Goal: Communication & Community: Share content

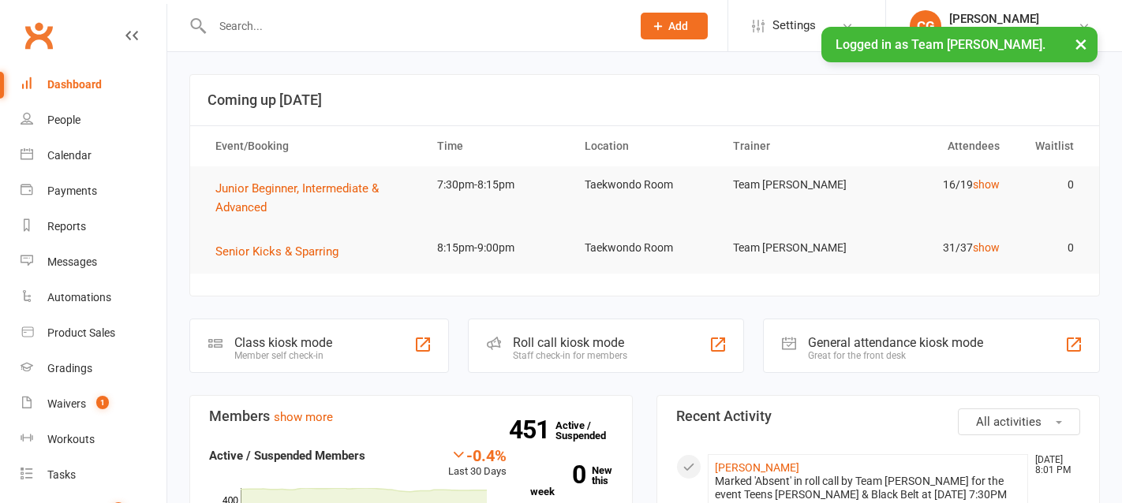
click at [74, 266] on div "Messages" at bounding box center [72, 262] width 50 height 13
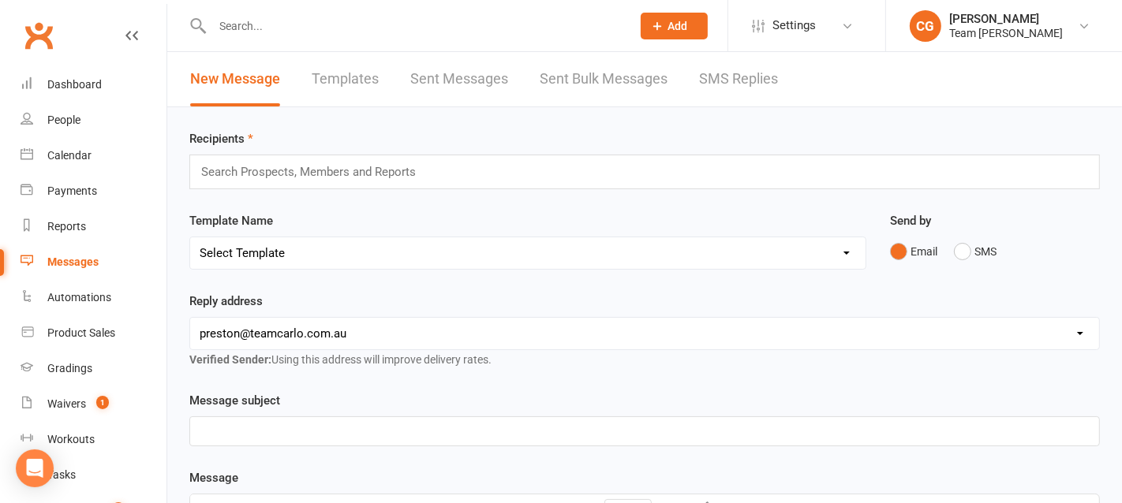
click at [353, 84] on link "Templates" at bounding box center [345, 79] width 67 height 54
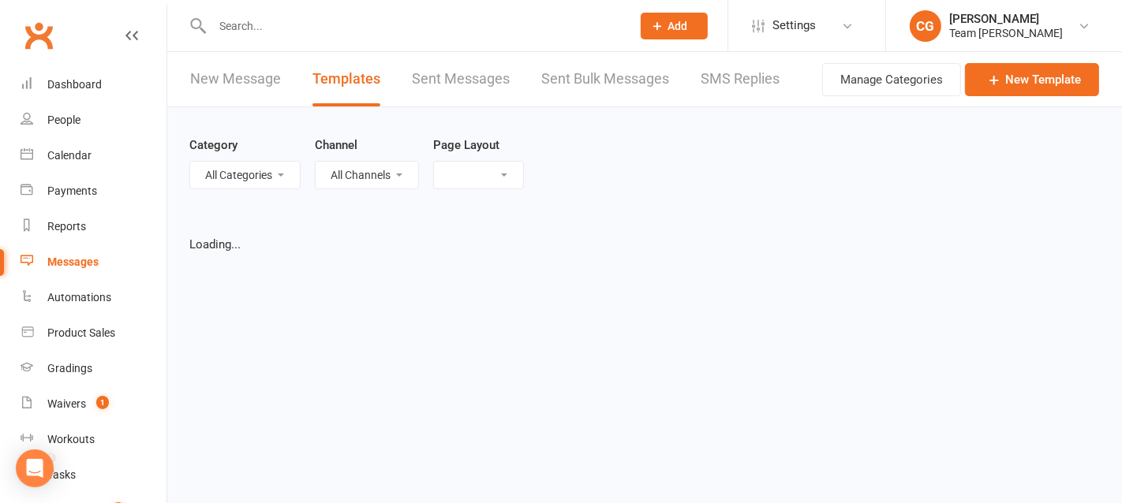
select select "list"
select select "25"
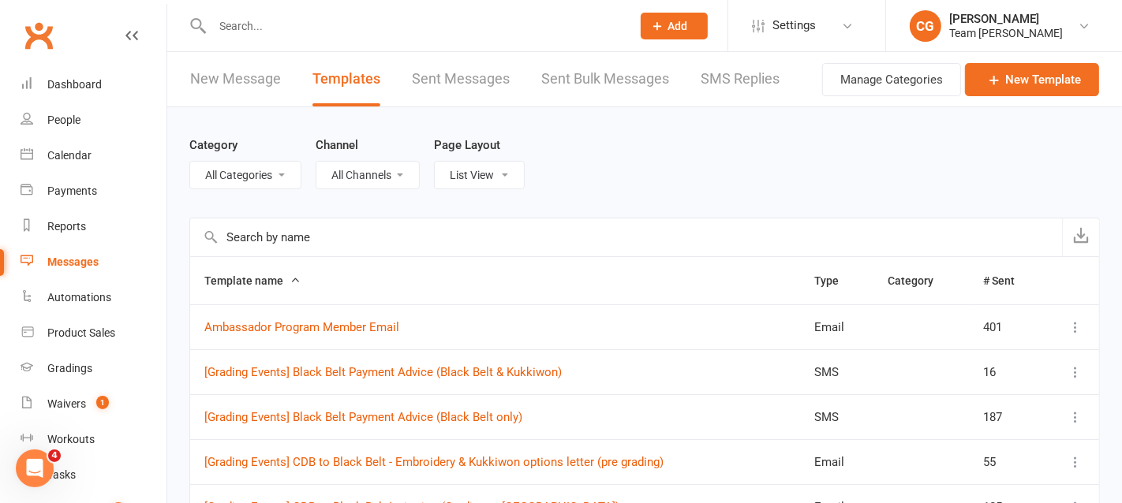
click at [257, 240] on input "text" at bounding box center [626, 238] width 872 height 38
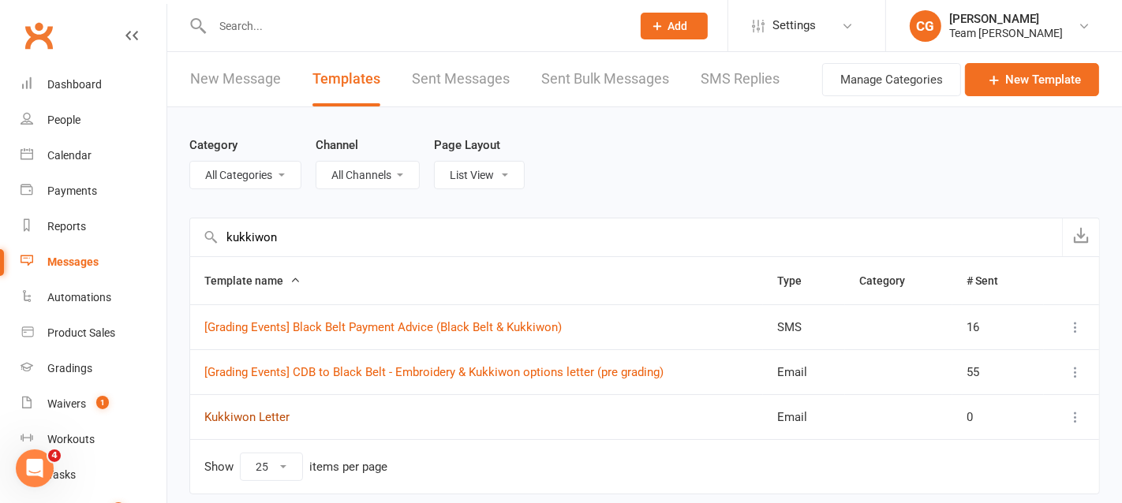
type input "kukkiwon"
click at [244, 421] on link "Kukkiwon Letter" at bounding box center [246, 417] width 85 height 14
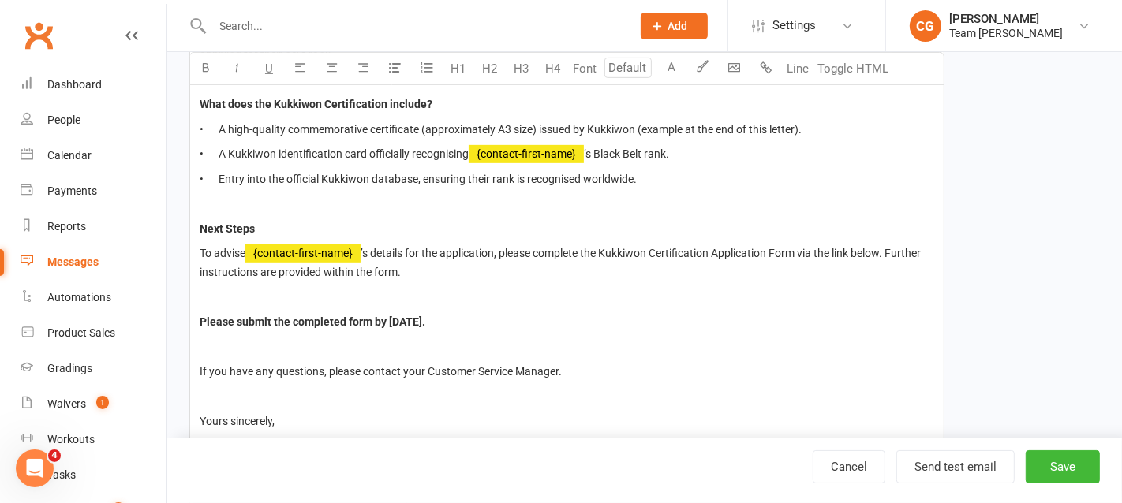
scroll to position [616, 0]
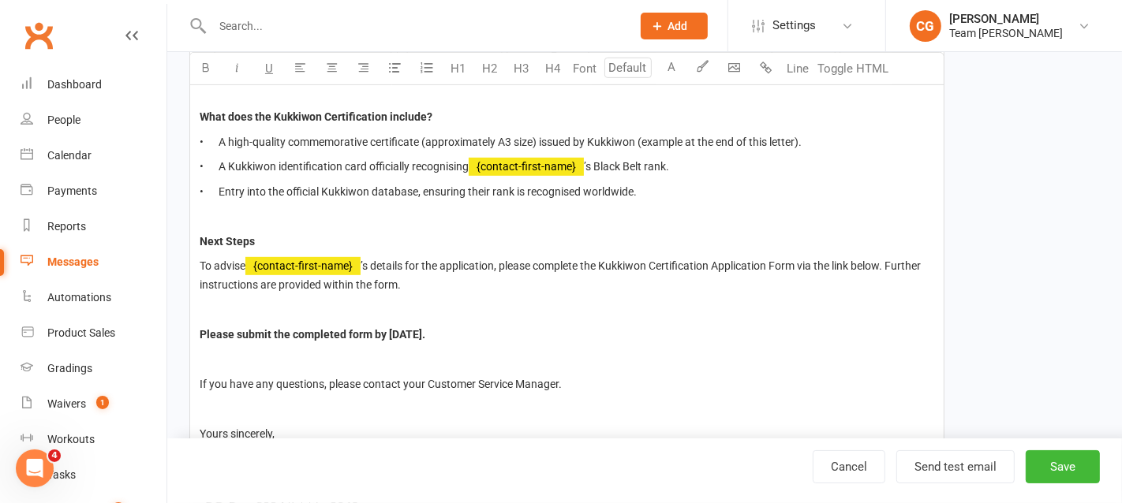
type input "14"
click at [418, 279] on p "To advise ﻿ {contact-first-name} ’s details for the application, please complet…" at bounding box center [567, 275] width 735 height 38
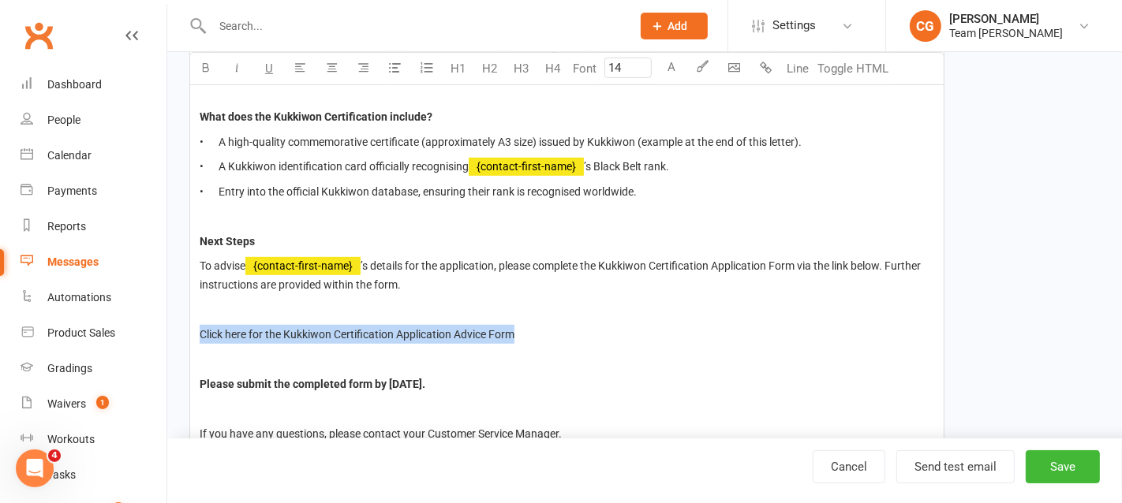
drag, startPoint x: 540, startPoint y: 332, endPoint x: 196, endPoint y: 330, distance: 344.0
click at [196, 330] on div "Dear Team Carlo families, We are pleased to share that we are now offering our …" at bounding box center [567, 240] width 754 height 896
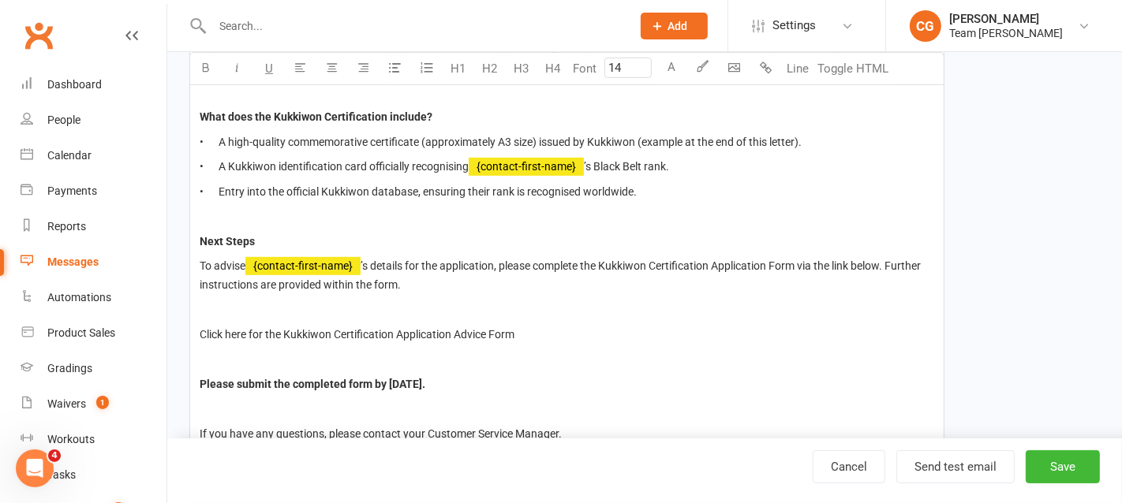
click at [422, 364] on p at bounding box center [567, 359] width 735 height 19
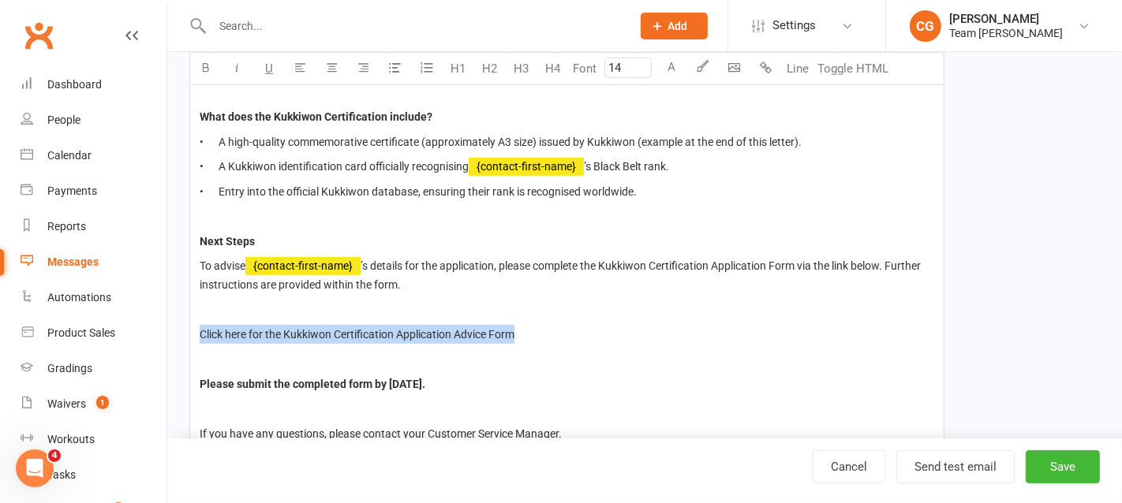
drag, startPoint x: 197, startPoint y: 332, endPoint x: 548, endPoint y: 335, distance: 350.4
click at [548, 335] on div "Dear Team Carlo families, We are pleased to share that we are now offering our …" at bounding box center [567, 240] width 754 height 896
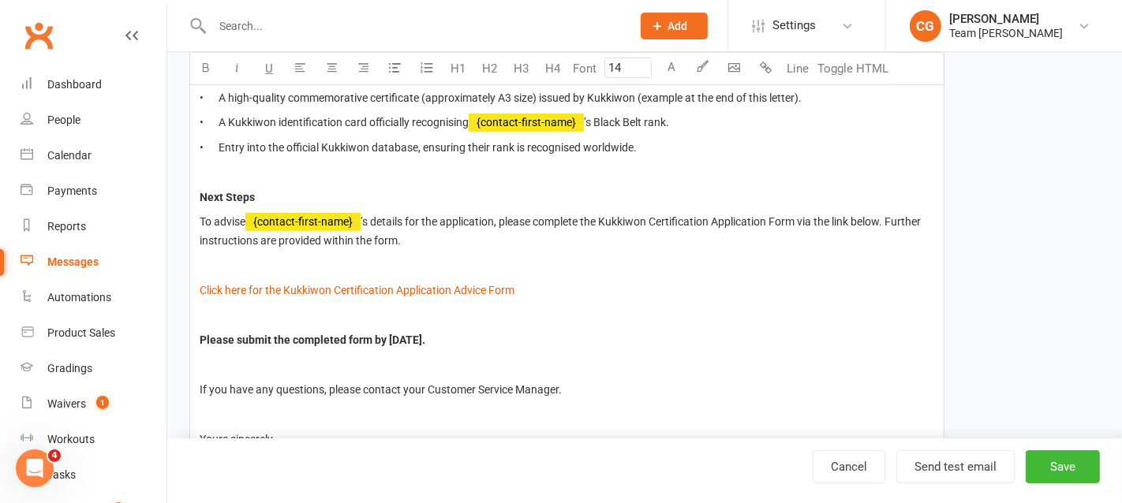
scroll to position [609, 0]
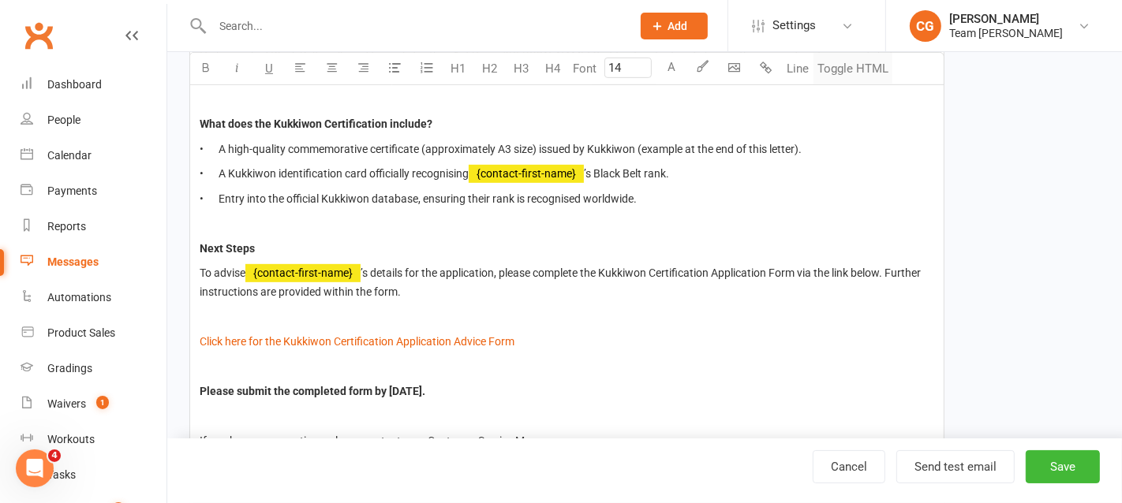
click at [862, 65] on button "Toggle HTML" at bounding box center [853, 69] width 79 height 32
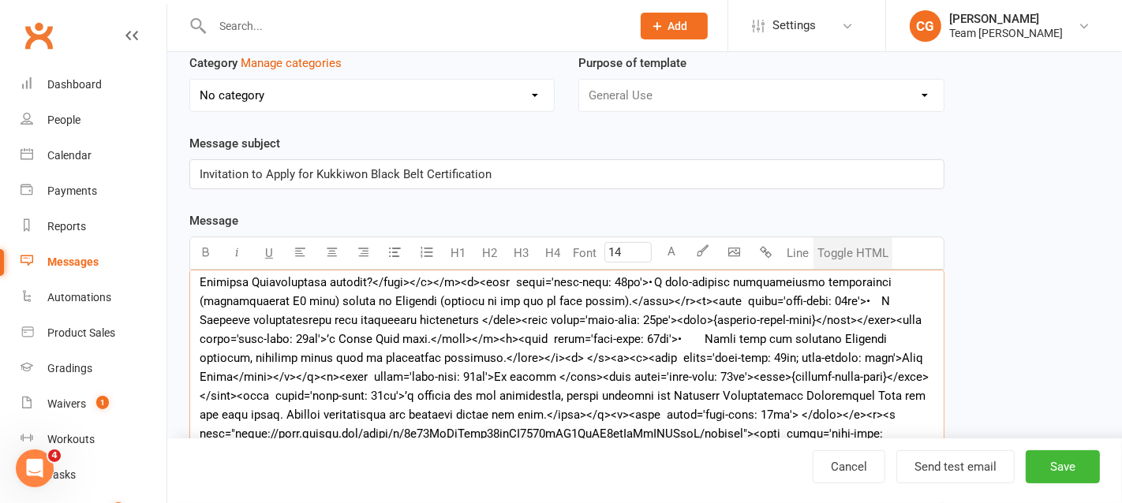
scroll to position [249, 0]
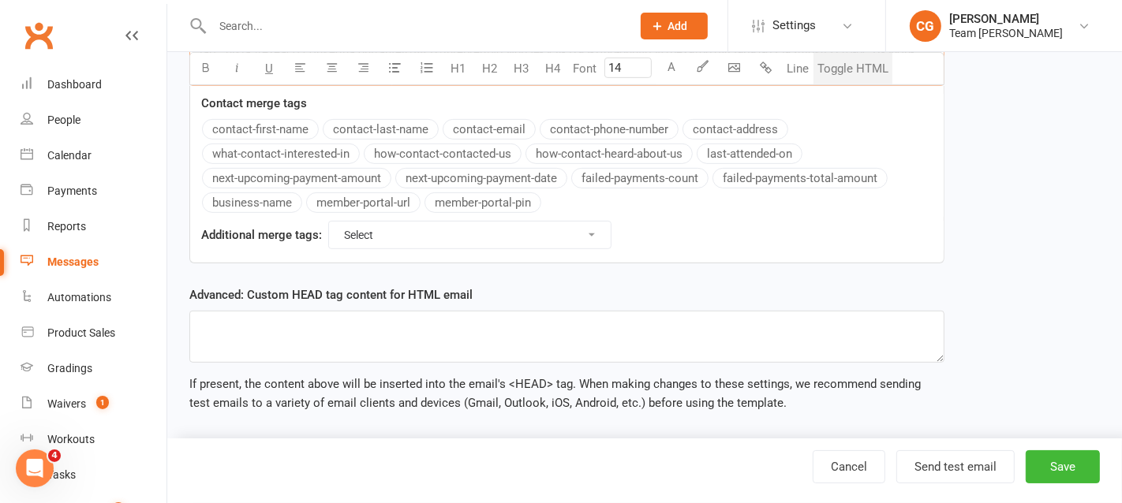
drag, startPoint x: 194, startPoint y: 282, endPoint x: 505, endPoint y: 440, distance: 348.6
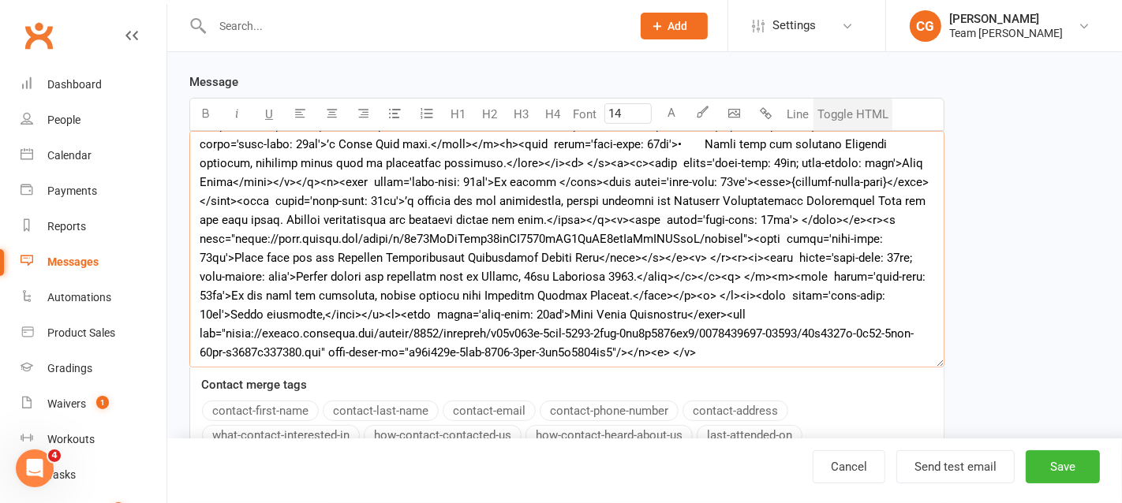
scroll to position [264, 0]
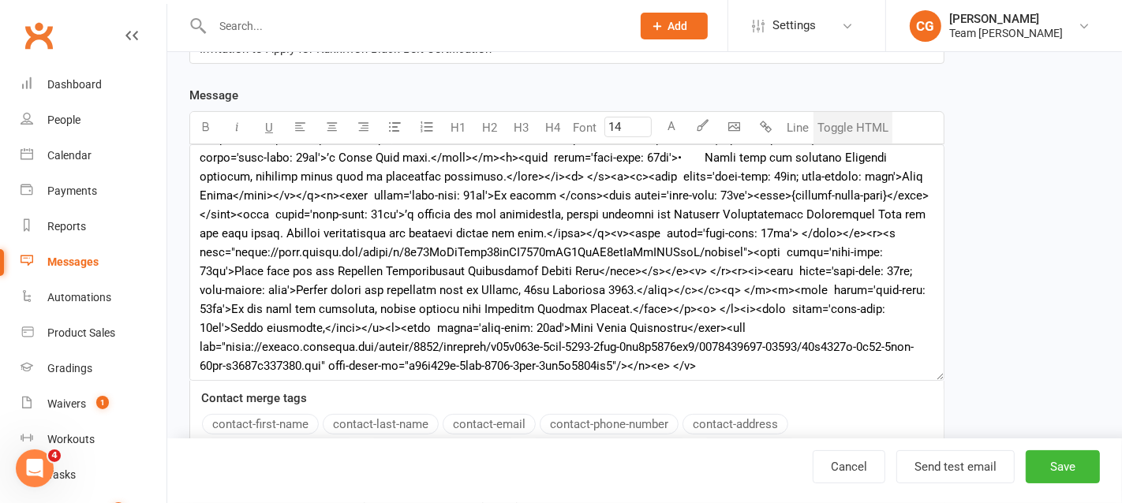
click at [855, 115] on button "Toggle HTML" at bounding box center [853, 128] width 79 height 32
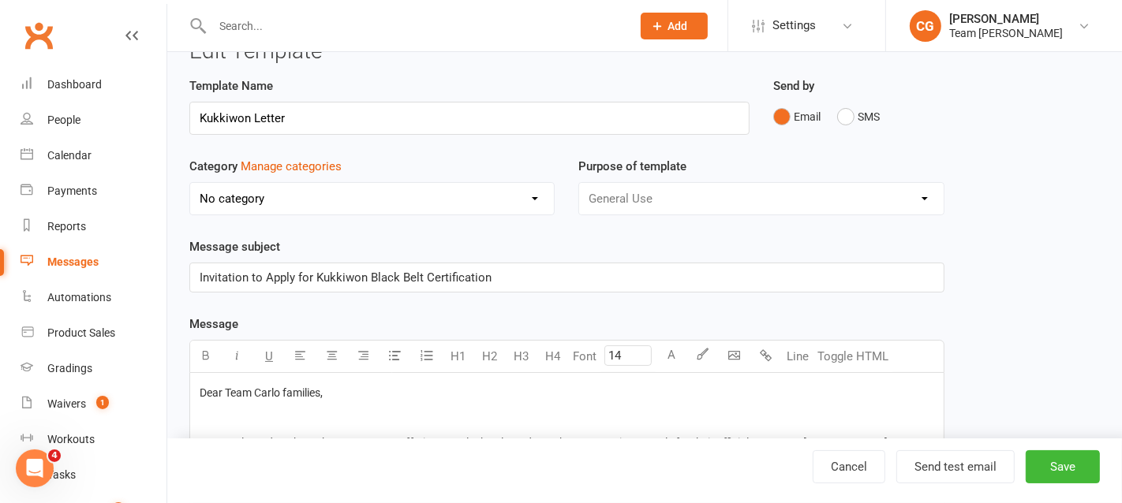
scroll to position [2, 0]
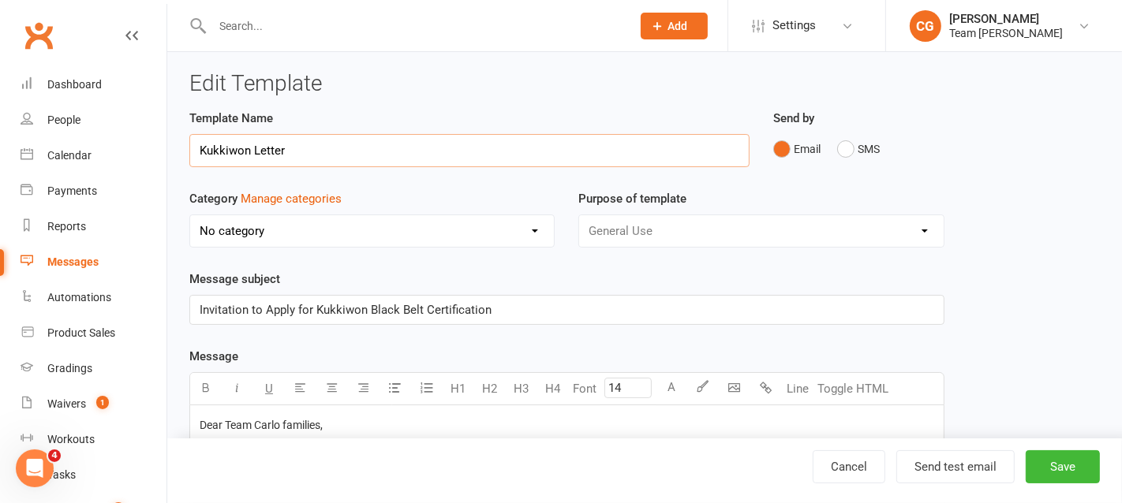
click at [270, 151] on input "Kukkiwon Letter" at bounding box center [469, 150] width 560 height 33
click at [200, 147] on input "Kukkiwon Letter" at bounding box center [469, 150] width 560 height 33
click at [312, 146] on input "Members - Kukkiwon Letter" at bounding box center [469, 150] width 560 height 33
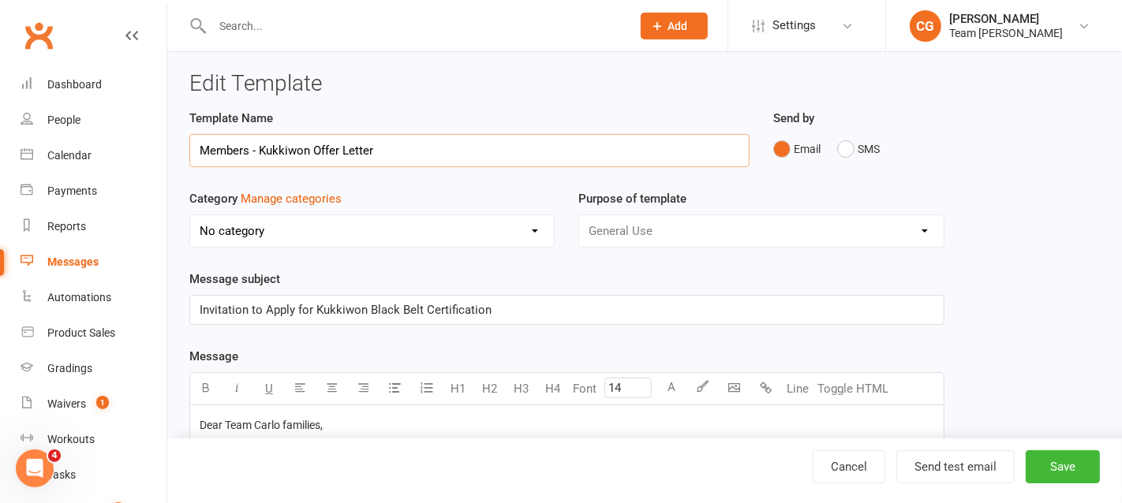
click at [412, 152] on input "Members - Kukkiwon Offer Letter" at bounding box center [469, 150] width 560 height 33
click at [303, 151] on input "Members - Kukkiwon Offer Letter (all Black Belts)" at bounding box center [469, 150] width 560 height 33
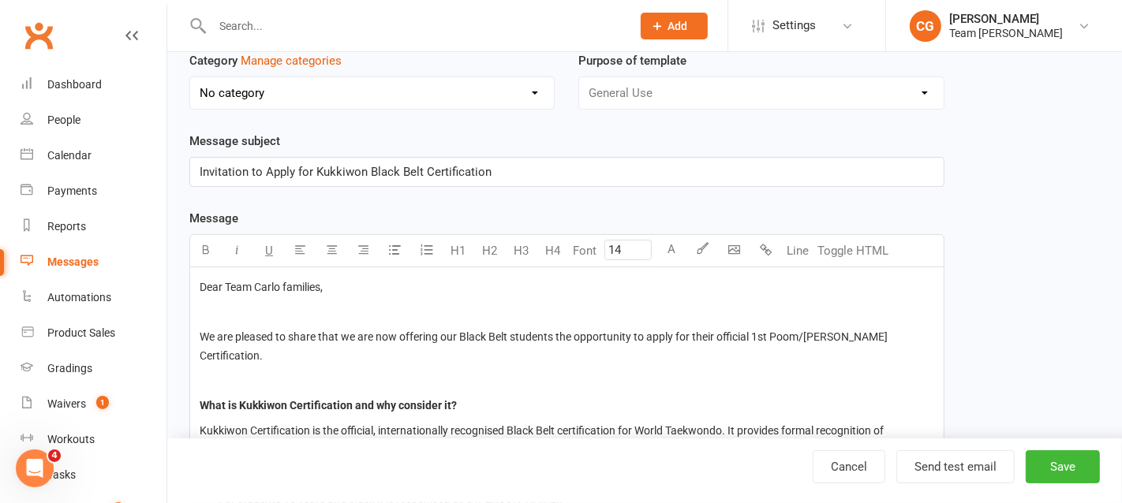
scroll to position [143, 0]
type input "Members - Kukkiwon Offer Letter (all Black Belts)"
click at [272, 163] on span "Invitation to Apply for Kukkiwon Black Belt Certification" at bounding box center [346, 170] width 292 height 14
click at [314, 167] on span "Invitation to apply for Kukkiwon Black Belt Certification" at bounding box center [345, 170] width 290 height 14
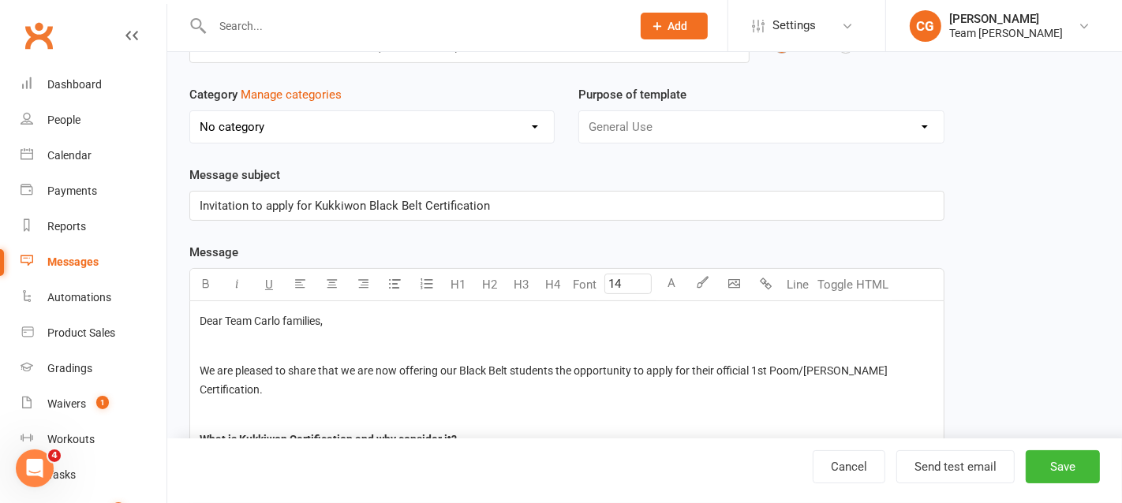
scroll to position [0, 0]
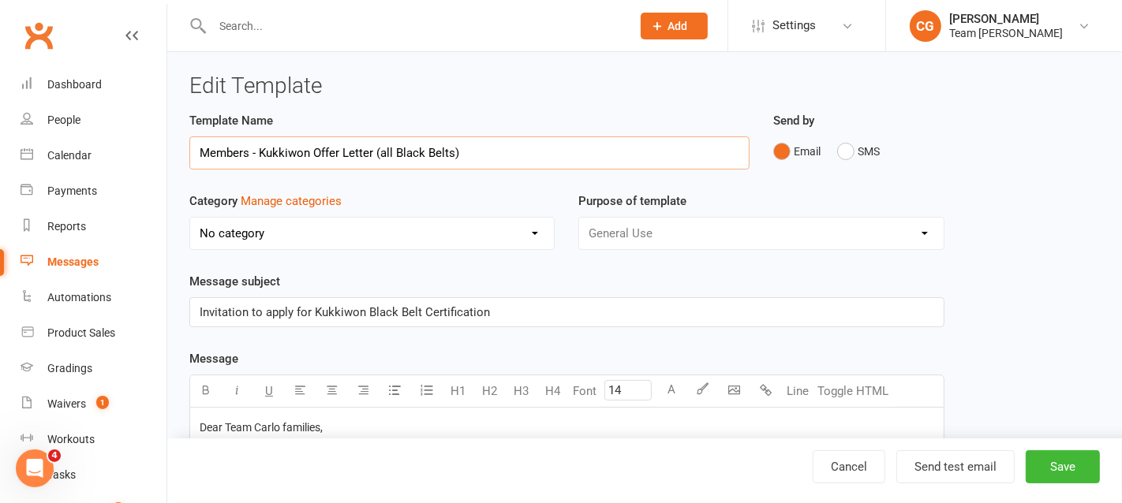
click at [299, 147] on input "Members - Kukkiwon Offer Letter (all Black Belts)" at bounding box center [469, 153] width 560 height 33
click at [326, 305] on span "Invitation to apply for Kukkiwon Black Belt Certification" at bounding box center [345, 312] width 290 height 14
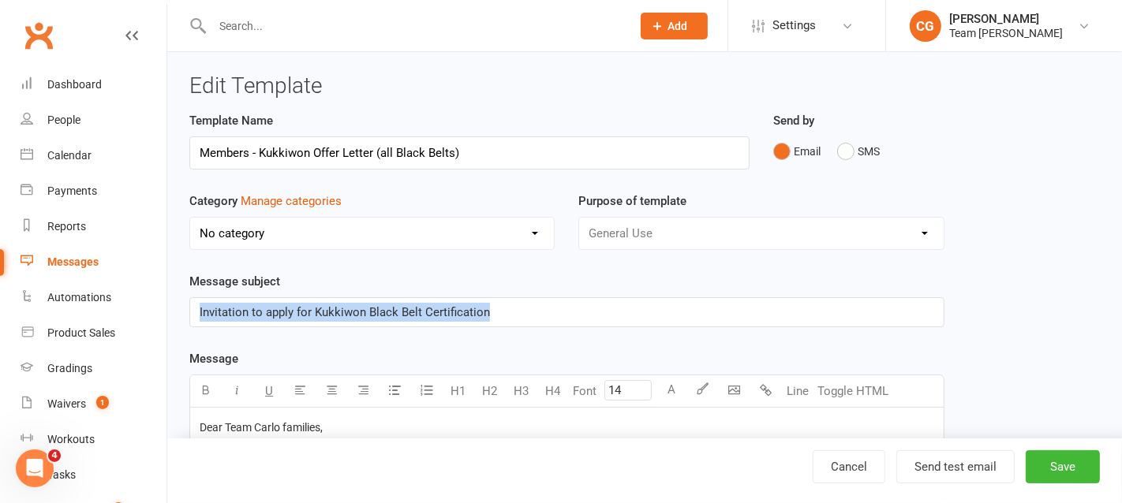
click at [326, 305] on span "Invitation to apply for Kukkiwon Black Belt Certification" at bounding box center [345, 312] width 290 height 14
copy span "Invitation to apply for Kukkiwon Black Belt Certification"
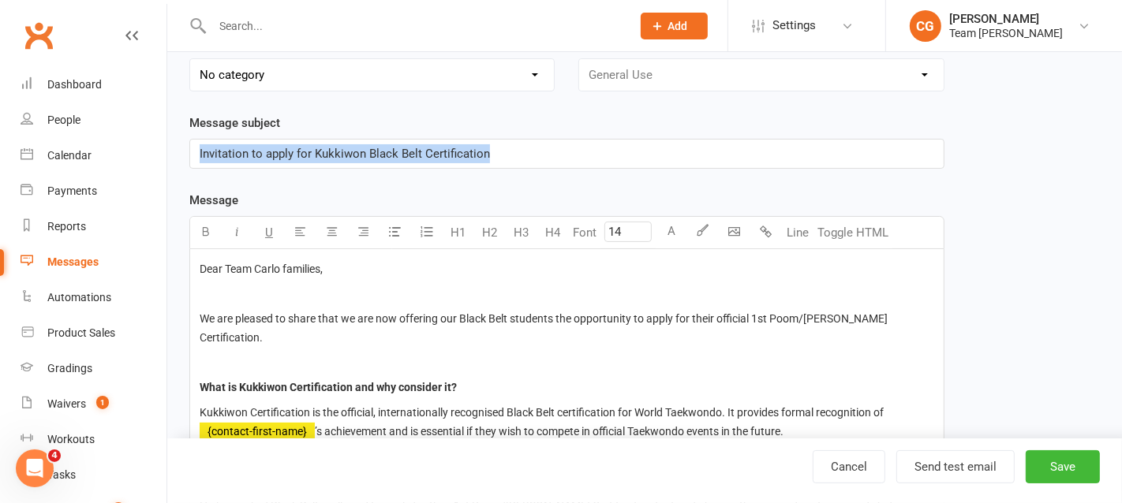
scroll to position [137, 0]
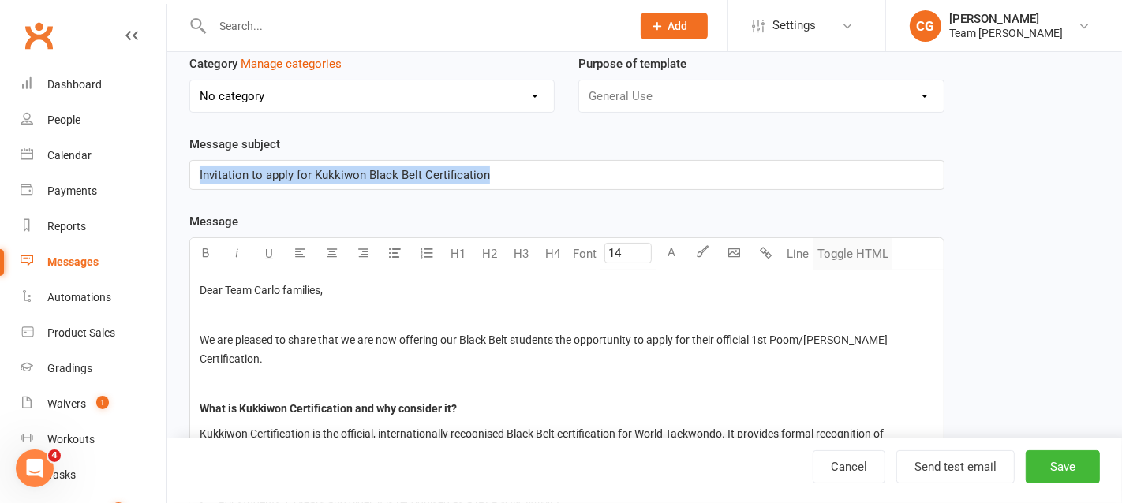
click at [866, 249] on button "Toggle HTML" at bounding box center [853, 254] width 79 height 32
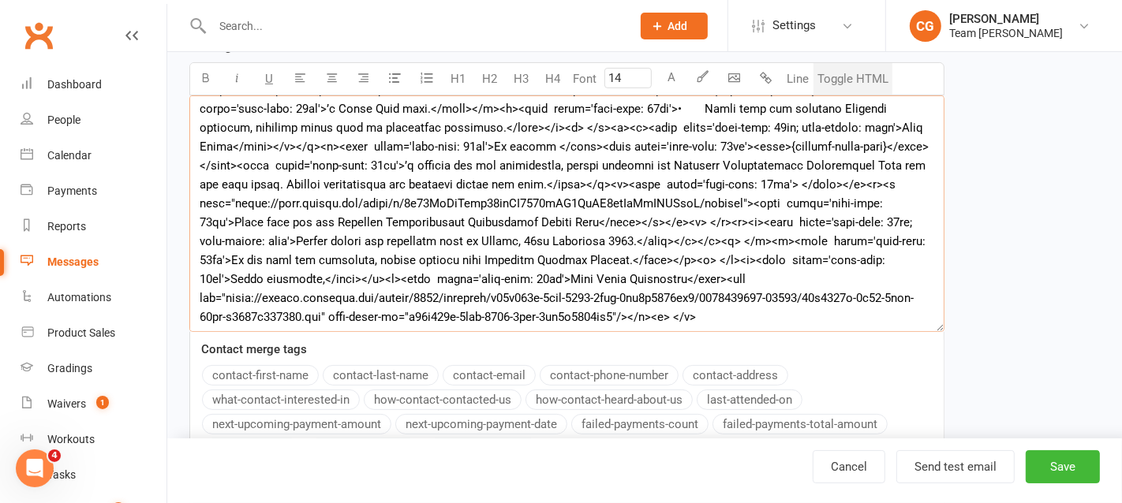
scroll to position [472, 0]
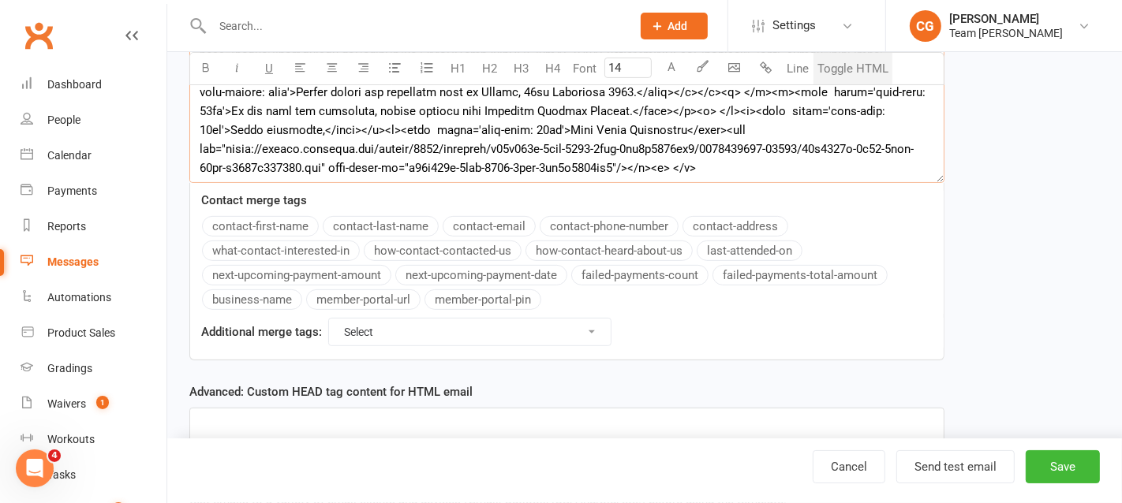
drag, startPoint x: 197, startPoint y: 282, endPoint x: 508, endPoint y: 505, distance: 382.3
click at [508, 503] on html "Prospect Member Non-attending contact Class / event Appointment Grading event T…" at bounding box center [561, 72] width 1122 height 1069
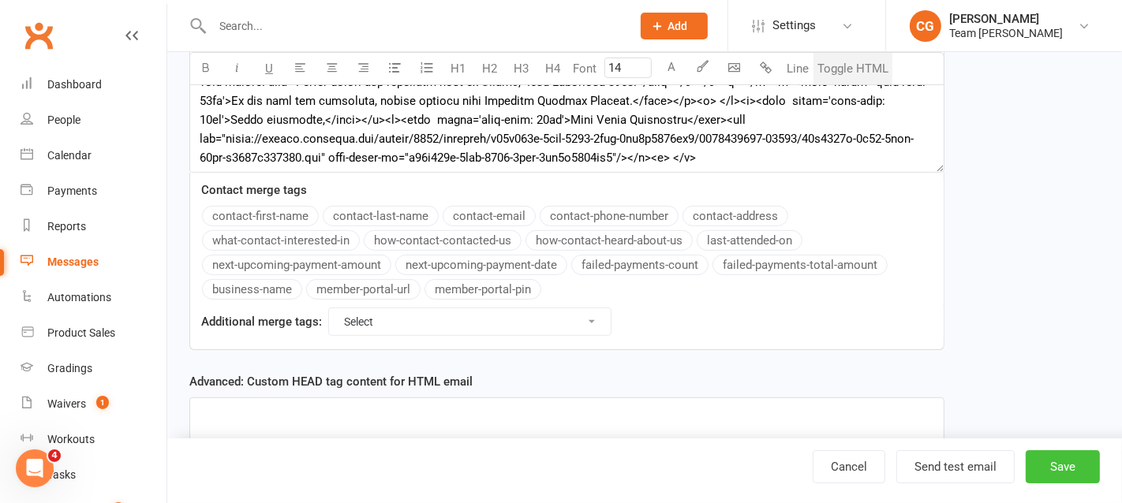
click at [1068, 466] on button "Save" at bounding box center [1063, 467] width 74 height 33
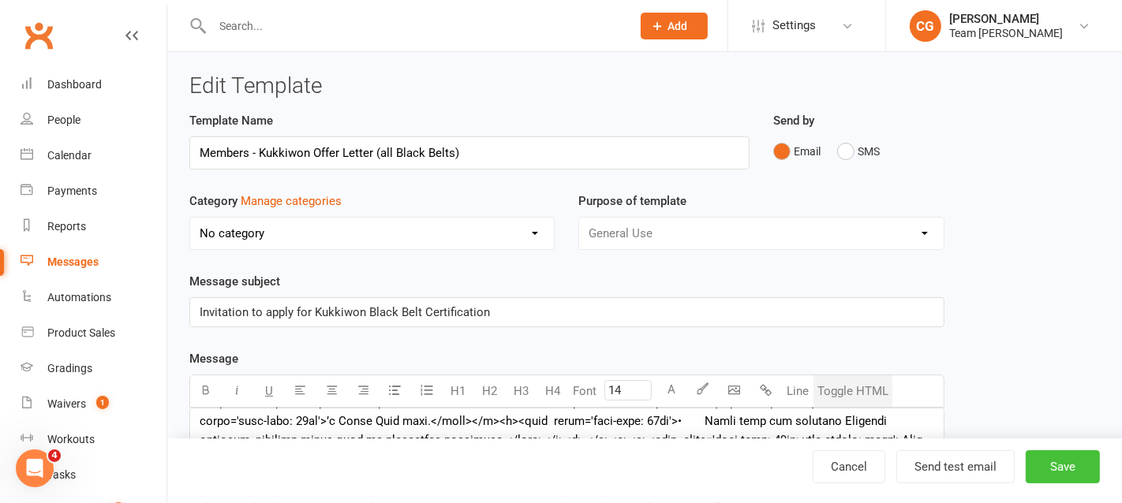
select select "25"
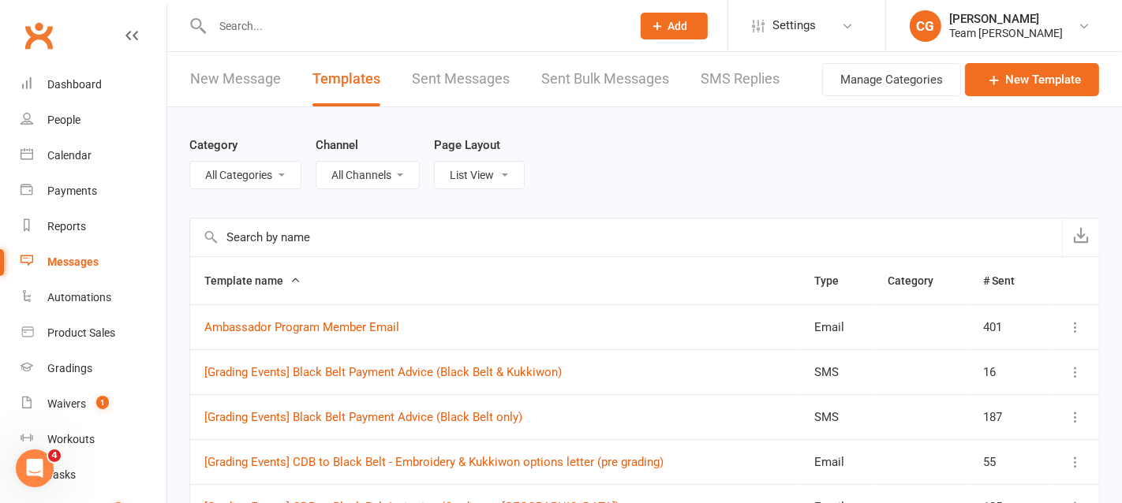
click at [253, 24] on input "text" at bounding box center [414, 26] width 413 height 22
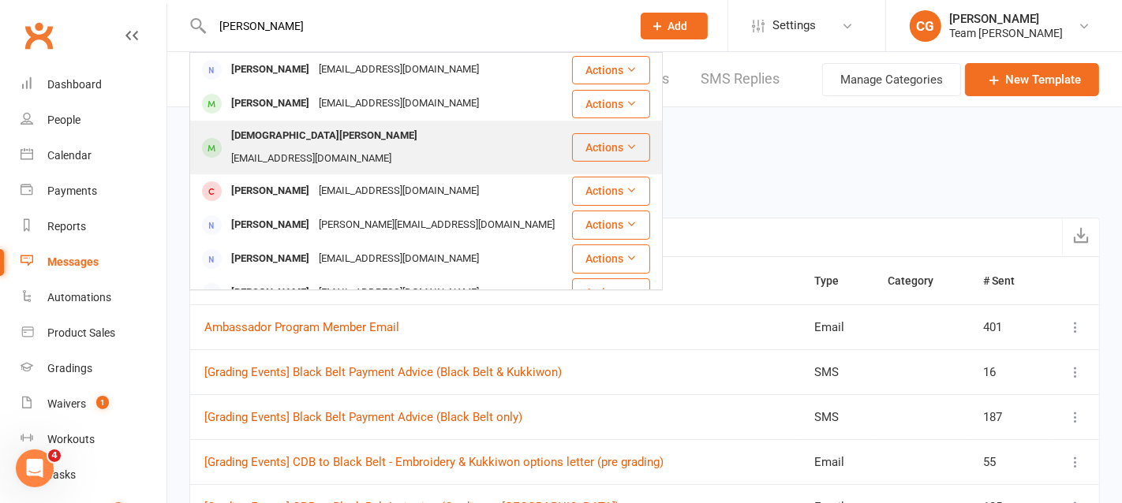
type input "maryan"
click at [270, 139] on div "Christian Perri" at bounding box center [324, 136] width 196 height 23
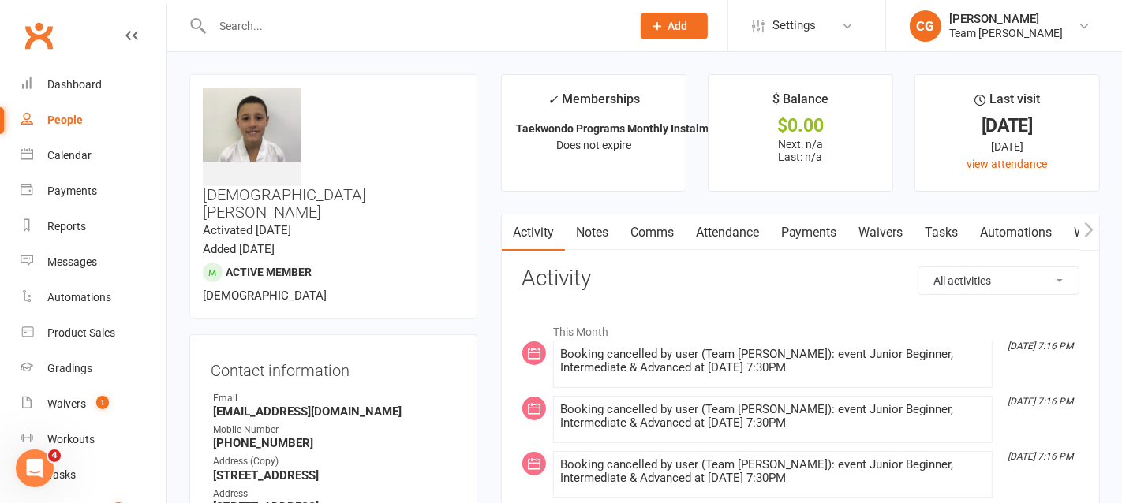
click at [738, 229] on link "Attendance" at bounding box center [727, 233] width 85 height 36
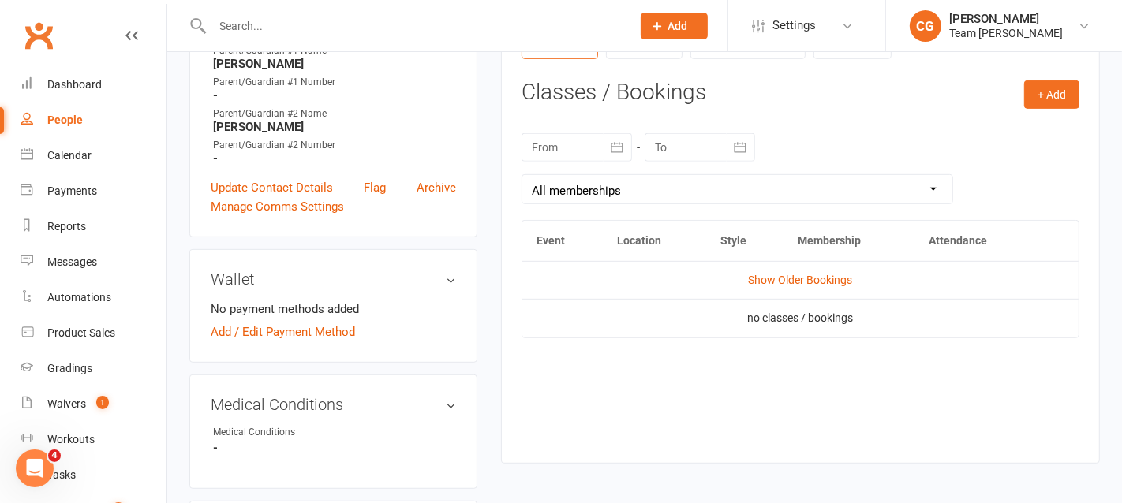
scroll to position [499, 0]
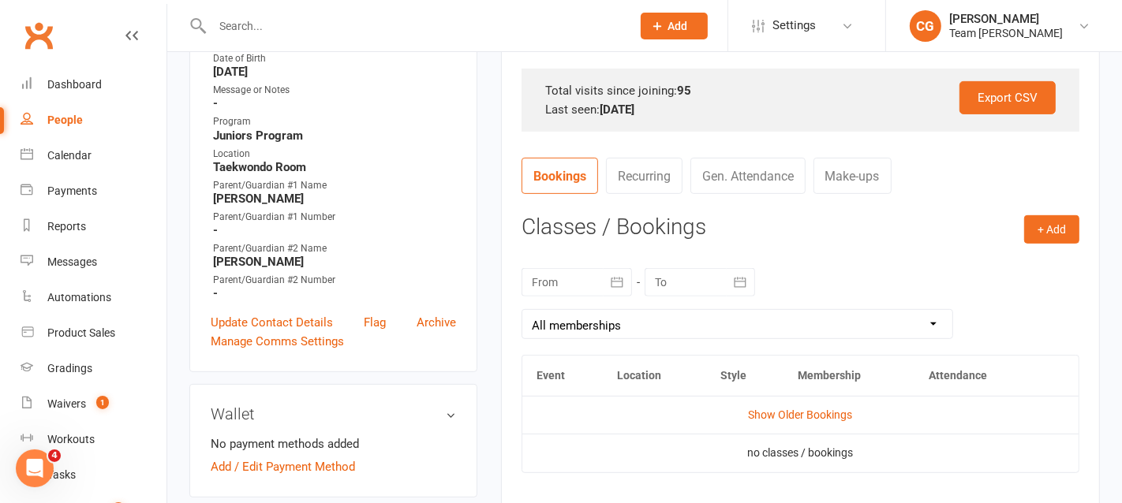
click at [609, 285] on icon "button" at bounding box center [617, 283] width 16 height 16
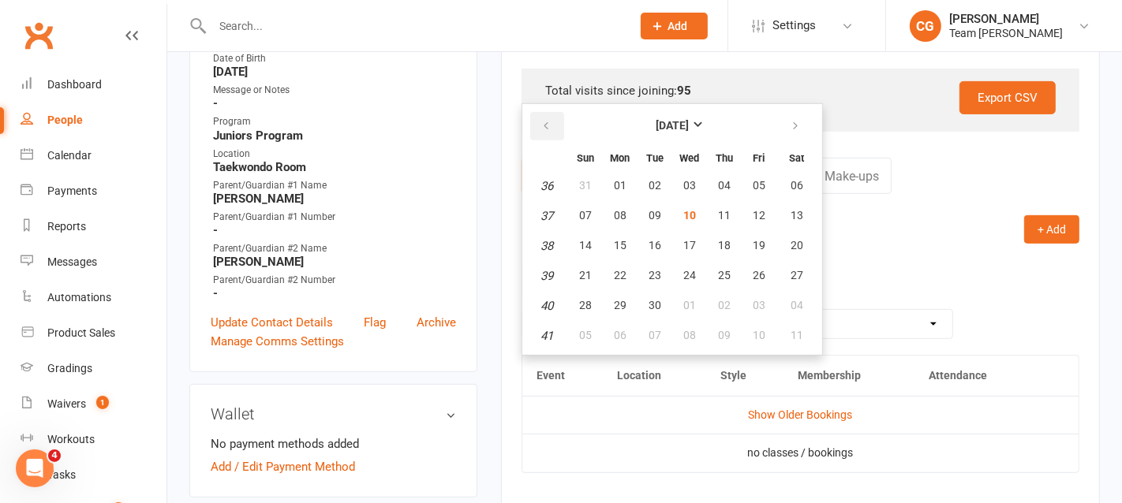
click at [546, 125] on icon "button" at bounding box center [545, 126] width 11 height 13
click at [753, 179] on span "01" at bounding box center [759, 185] width 13 height 13
type input "01 Aug 2025"
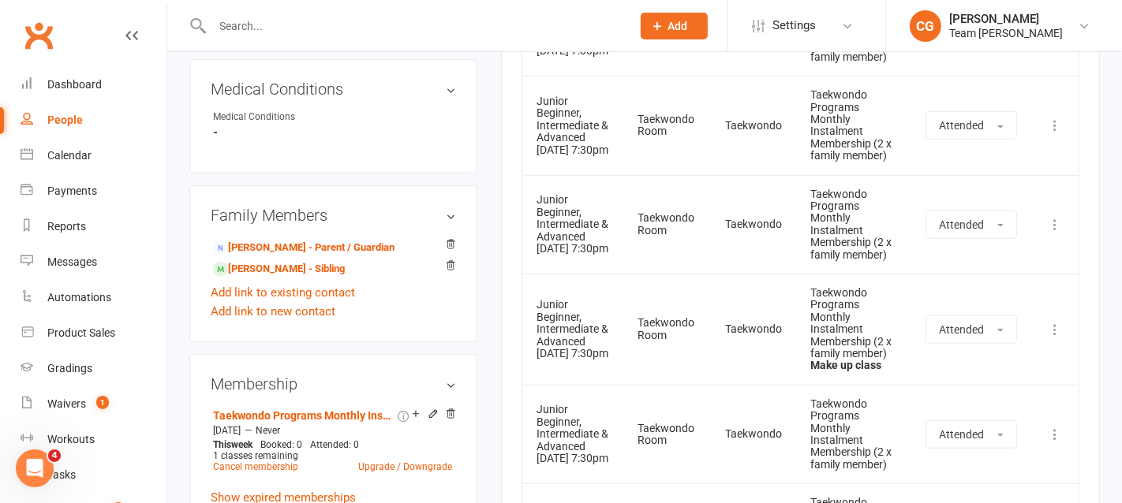
scroll to position [1007, 0]
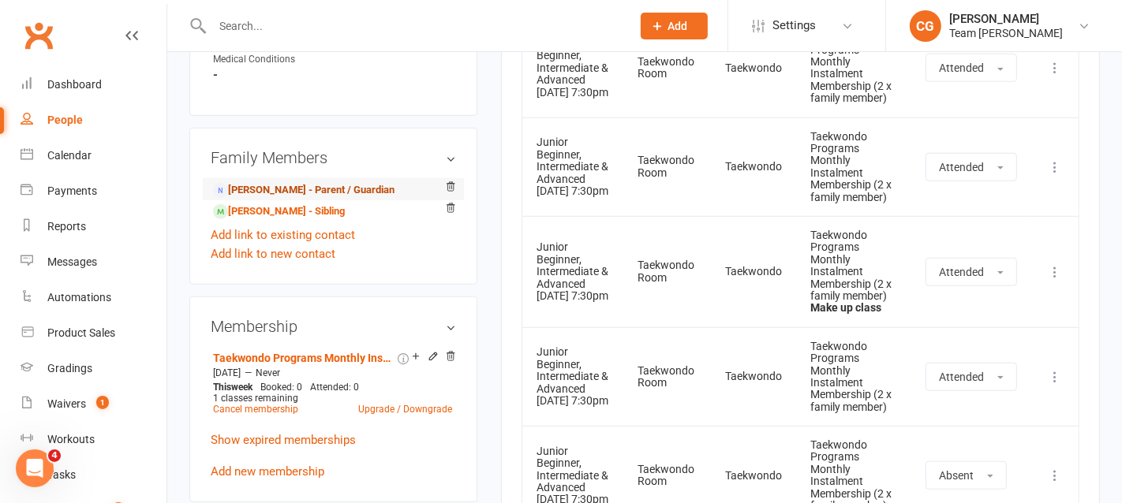
click at [345, 182] on link "Maryann Perri - Parent / Guardian" at bounding box center [303, 190] width 181 height 17
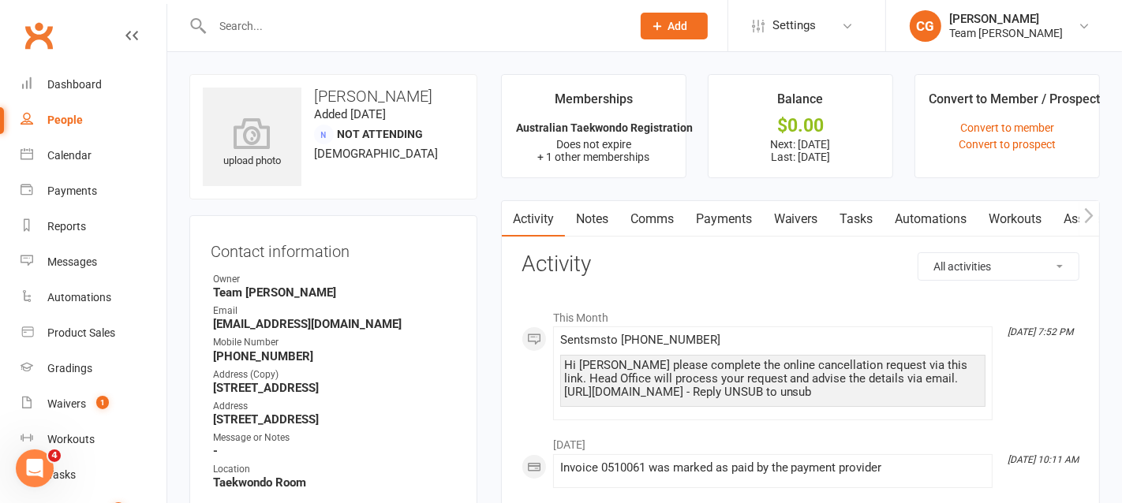
click at [724, 205] on link "Payments" at bounding box center [724, 219] width 78 height 36
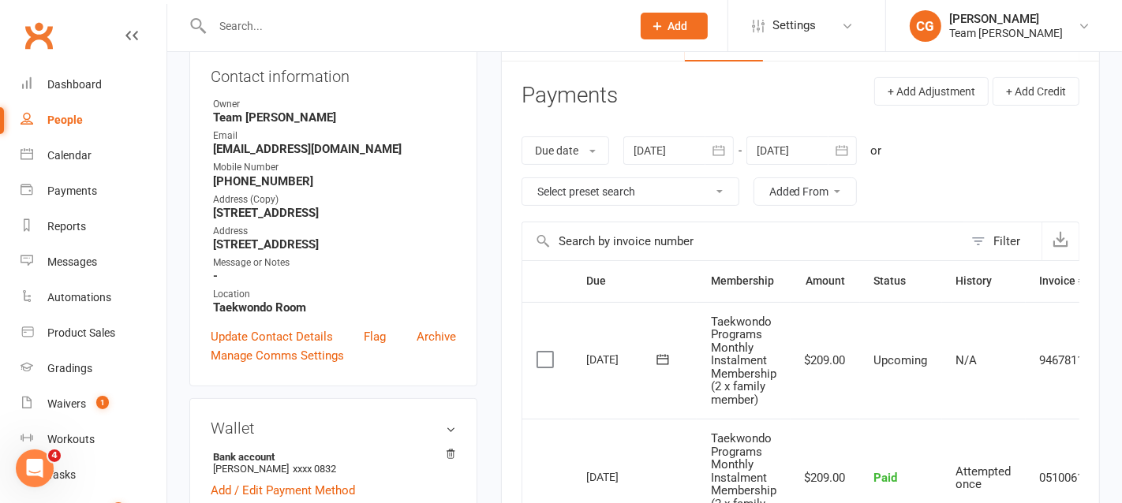
scroll to position [170, 0]
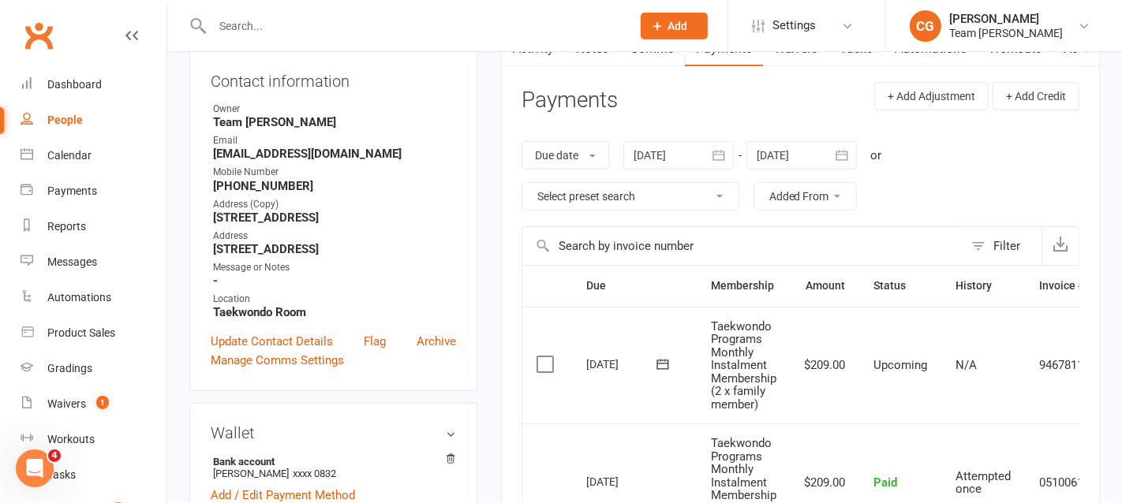
click at [725, 157] on icon "button" at bounding box center [719, 156] width 16 height 16
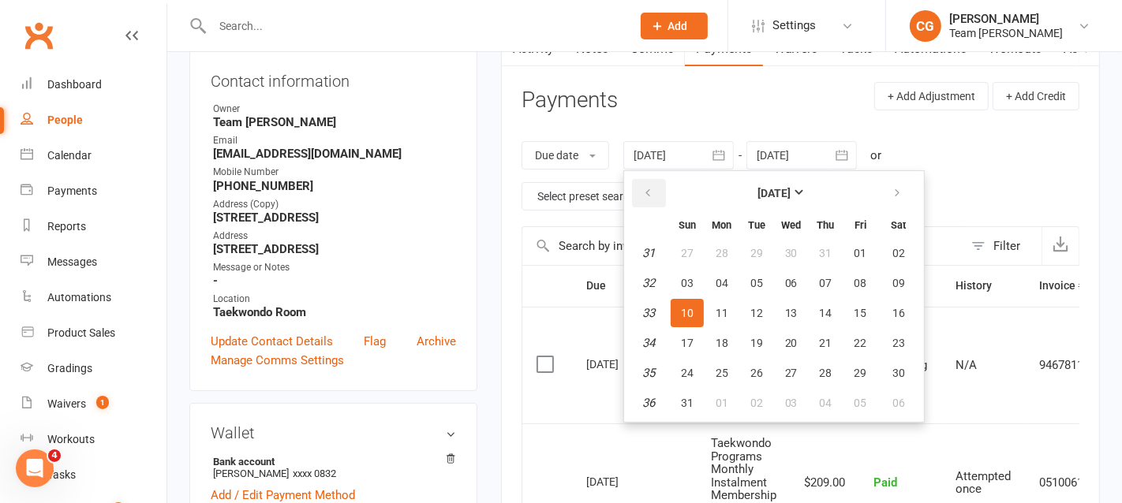
click at [643, 187] on icon "button" at bounding box center [647, 193] width 11 height 13
click at [724, 309] on span "14" at bounding box center [722, 313] width 13 height 13
type input "14 Jul 2025"
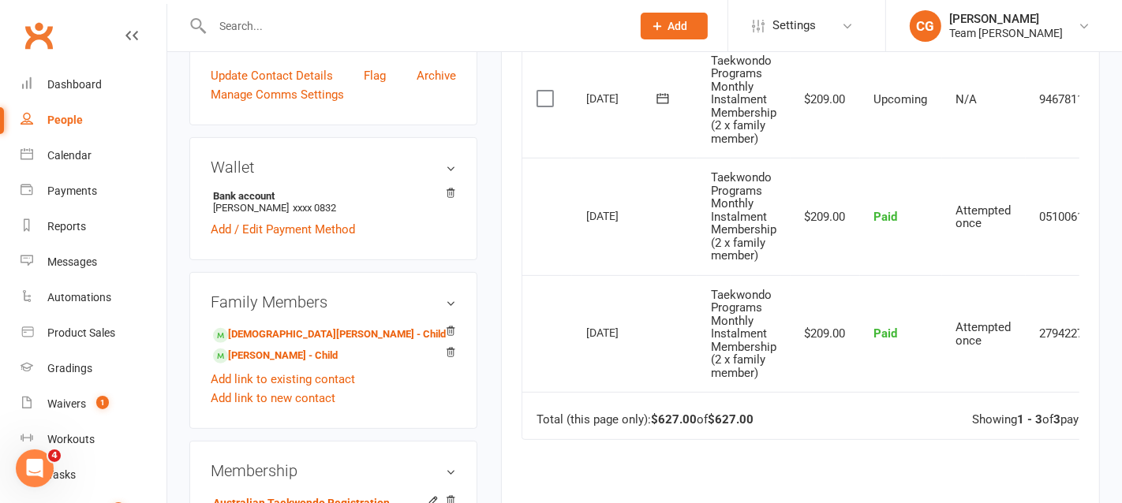
scroll to position [431, 0]
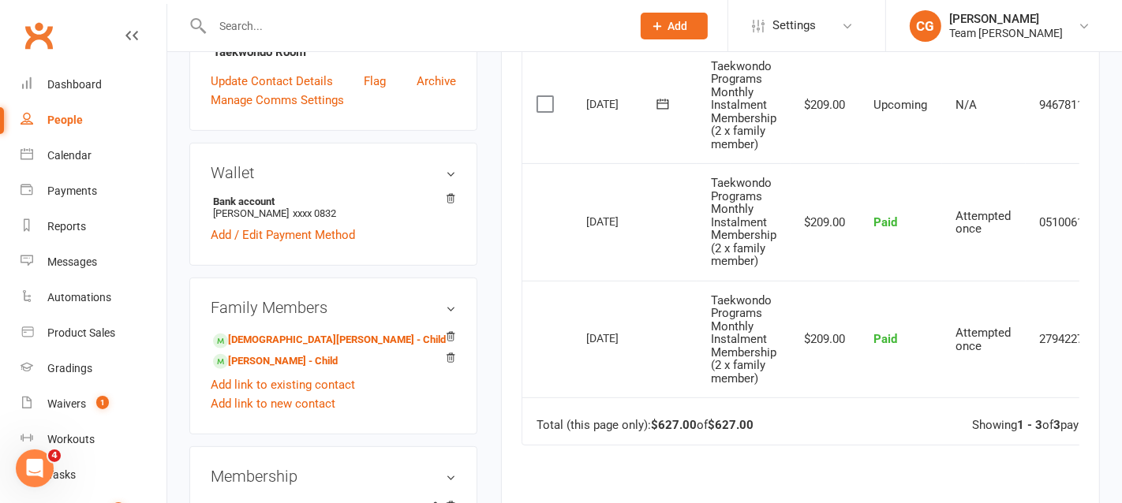
click at [275, 35] on input "text" at bounding box center [414, 26] width 413 height 22
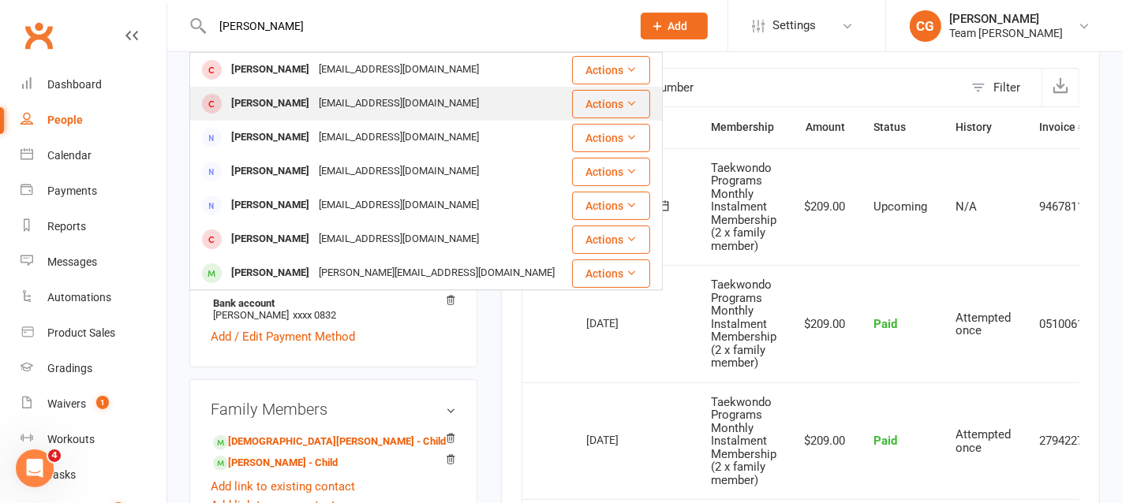
scroll to position [321, 0]
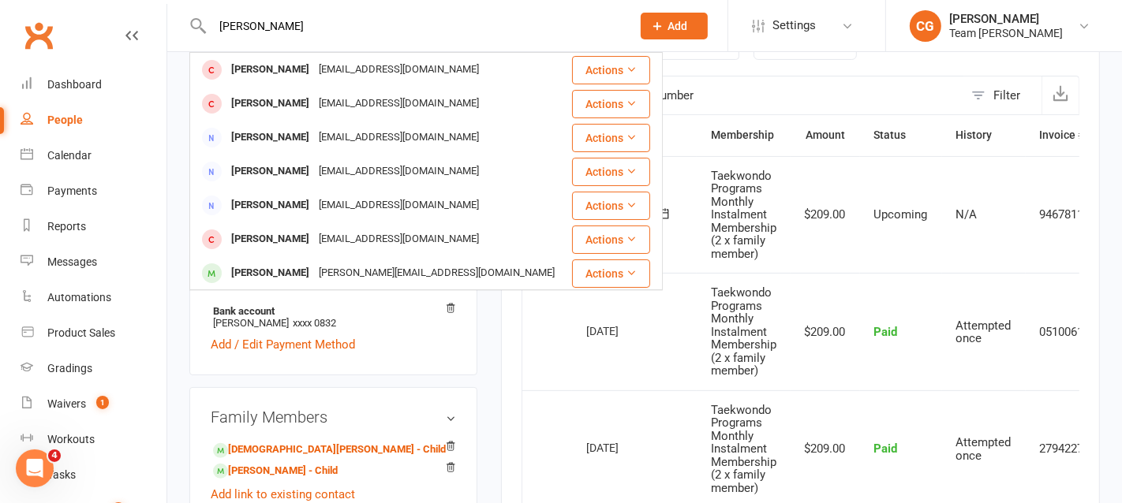
type input "brennan"
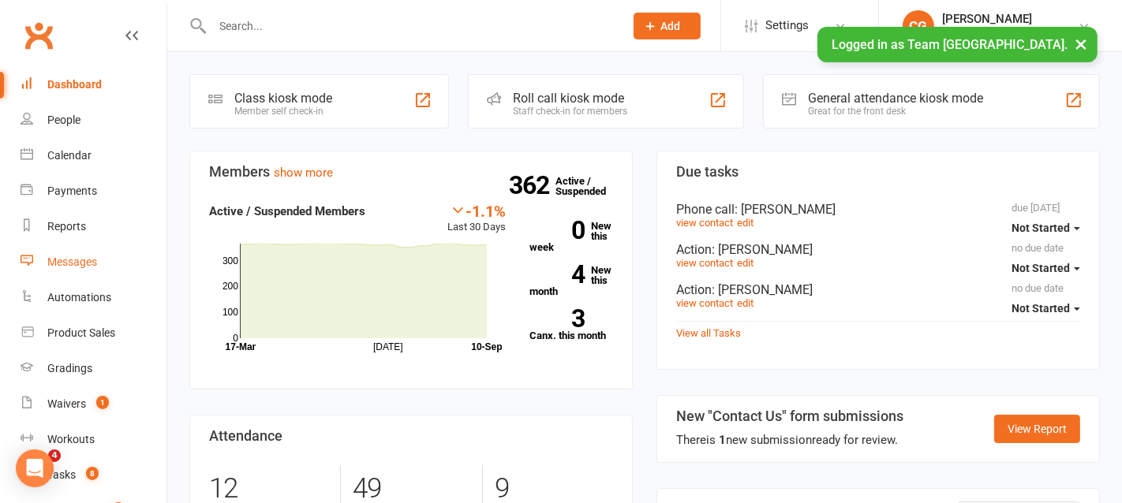
click at [62, 257] on div "Messages" at bounding box center [72, 262] width 50 height 13
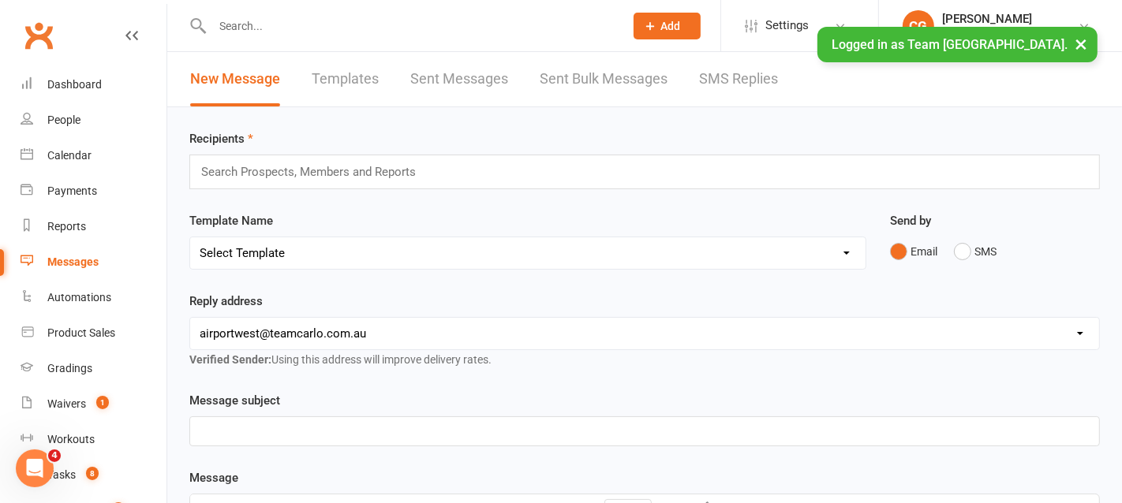
click at [342, 75] on link "Templates" at bounding box center [345, 79] width 67 height 54
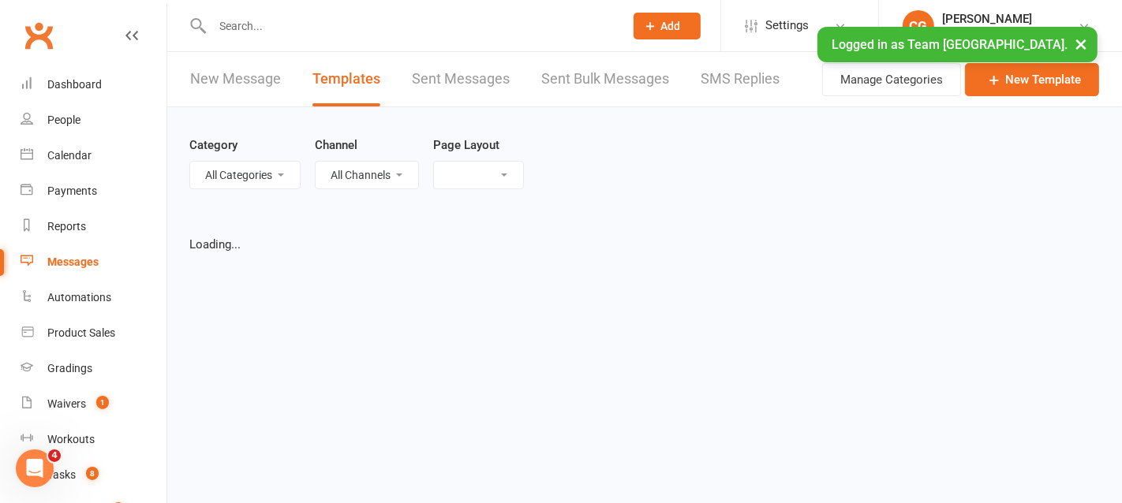
select select "list"
select select "25"
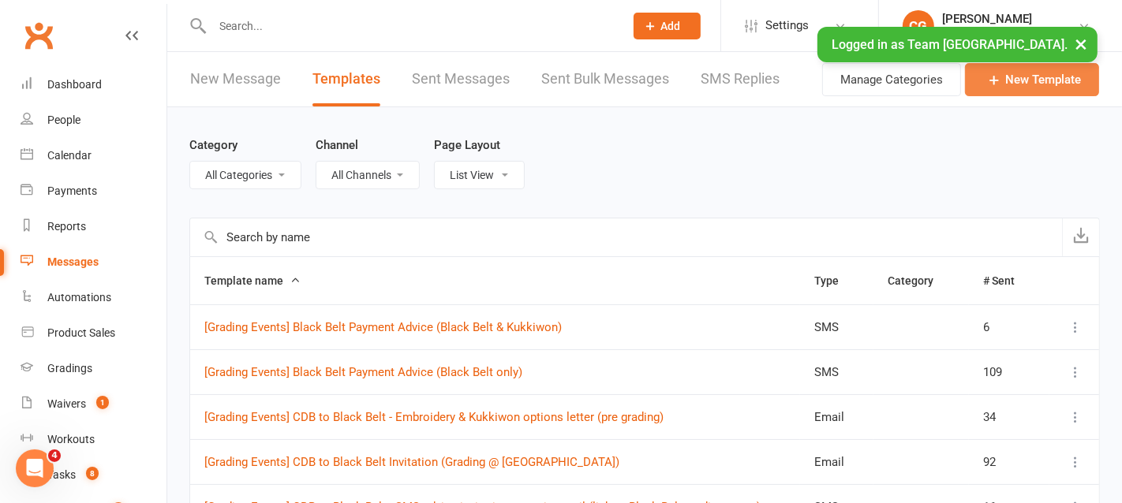
click at [1037, 84] on link "New Template" at bounding box center [1032, 79] width 134 height 33
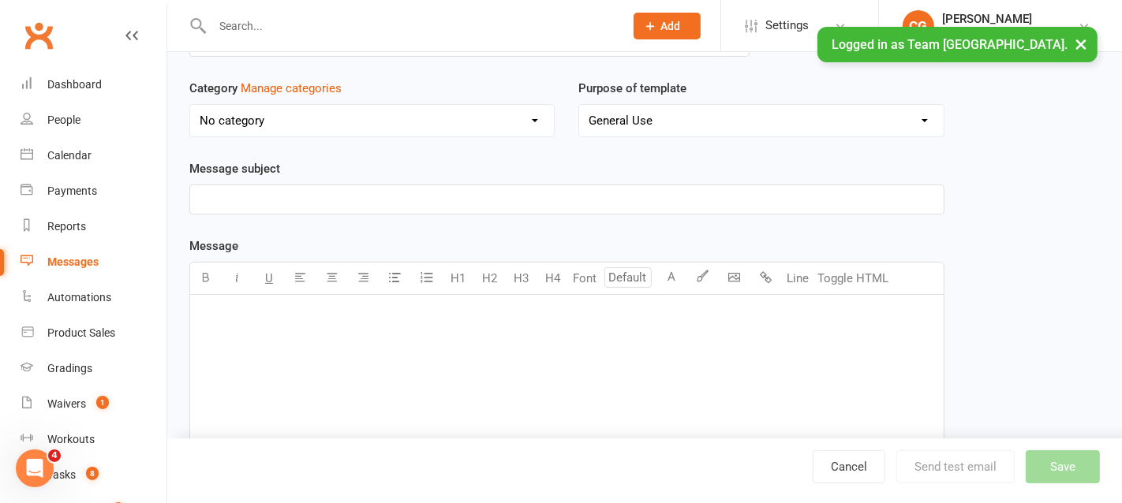
scroll to position [131, 0]
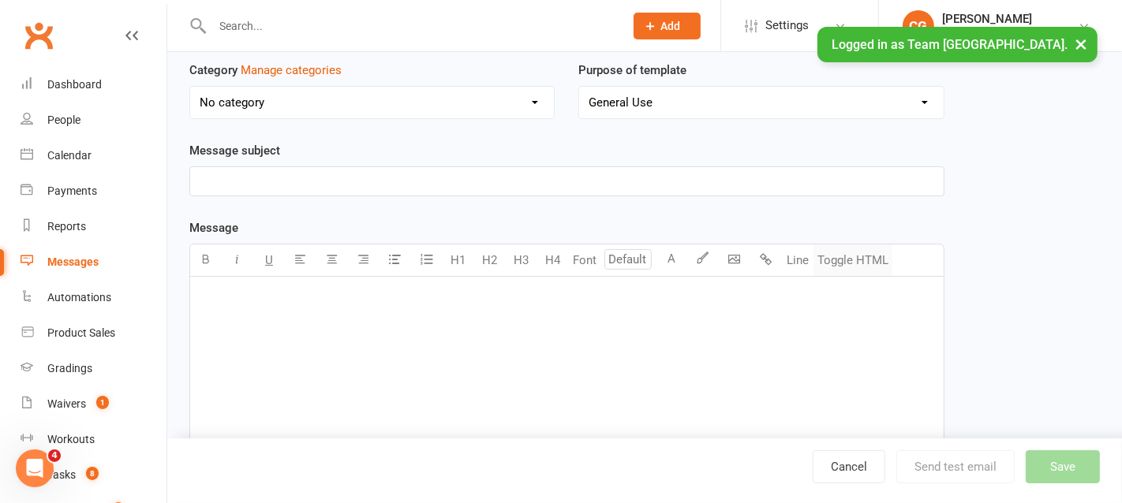
click at [858, 258] on button "Toggle HTML" at bounding box center [853, 261] width 79 height 32
click at [330, 294] on textarea at bounding box center [566, 395] width 755 height 237
paste textarea "<l><ipsu dolor='sita-cons: 81ad'>Elit Sedd Eiusm temporin,</utla></e><d> </m><a…"
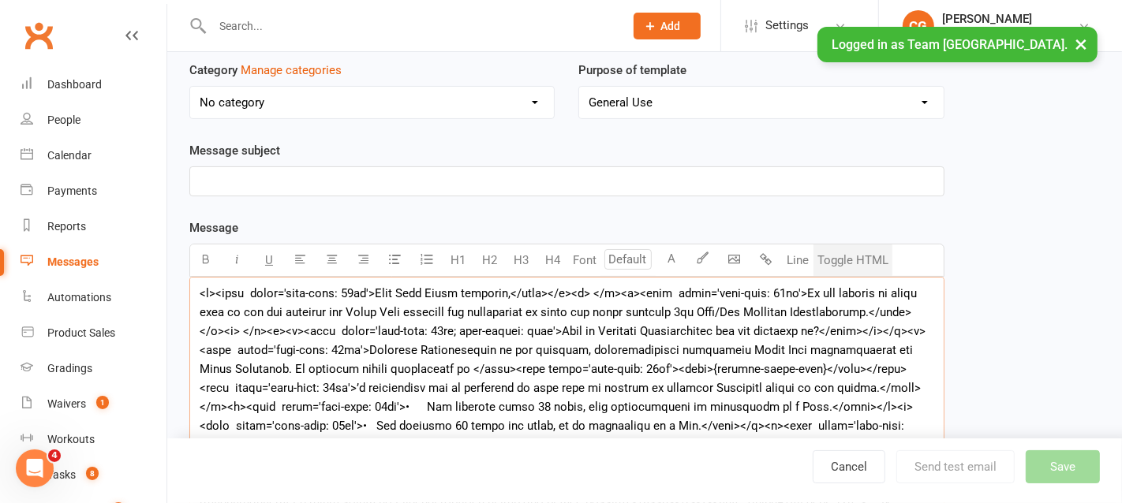
scroll to position [138, 0]
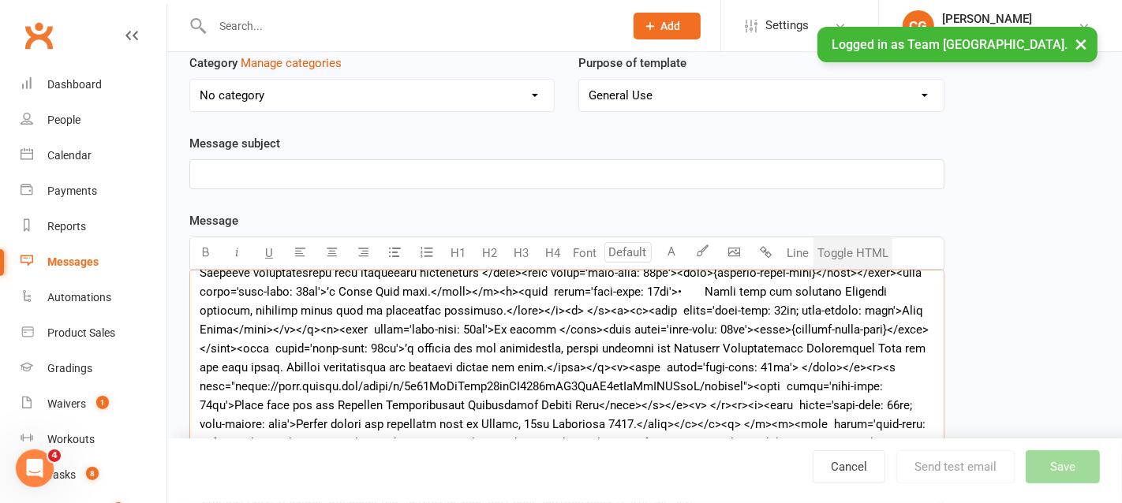
type textarea "<l><ipsu dolor='sita-cons: 81ad'>Elit Sedd Eiusm temporin,</utla></e><d> </m><a…"
click at [863, 246] on button "Toggle HTML" at bounding box center [853, 254] width 79 height 32
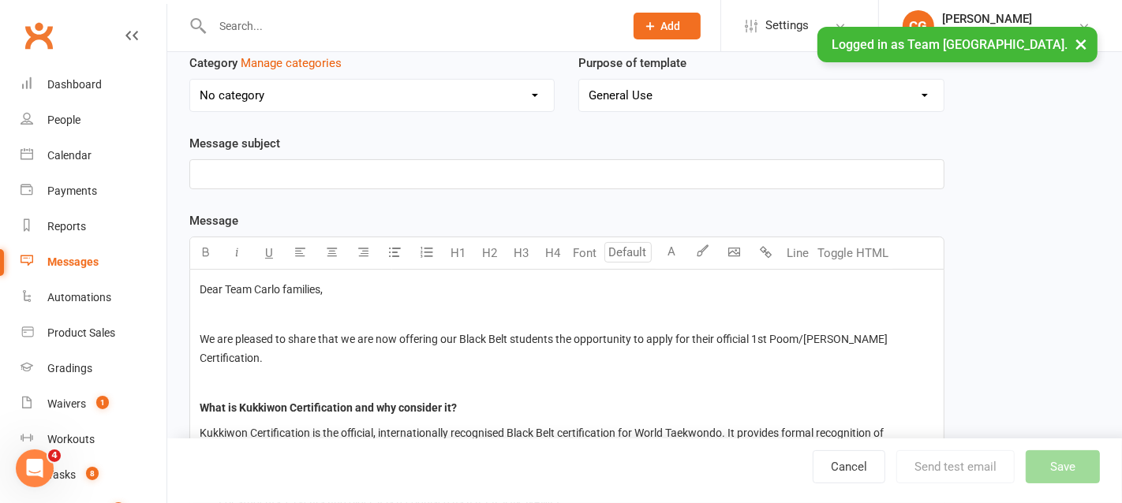
click at [294, 165] on p "﻿" at bounding box center [567, 174] width 735 height 19
click at [323, 179] on p "Members - Kukkiwon Offer Letter (all Black Belts)" at bounding box center [567, 174] width 735 height 19
click at [462, 160] on div "Members - Kukkiwon Offer Letter (all Black Belts)" at bounding box center [567, 174] width 754 height 28
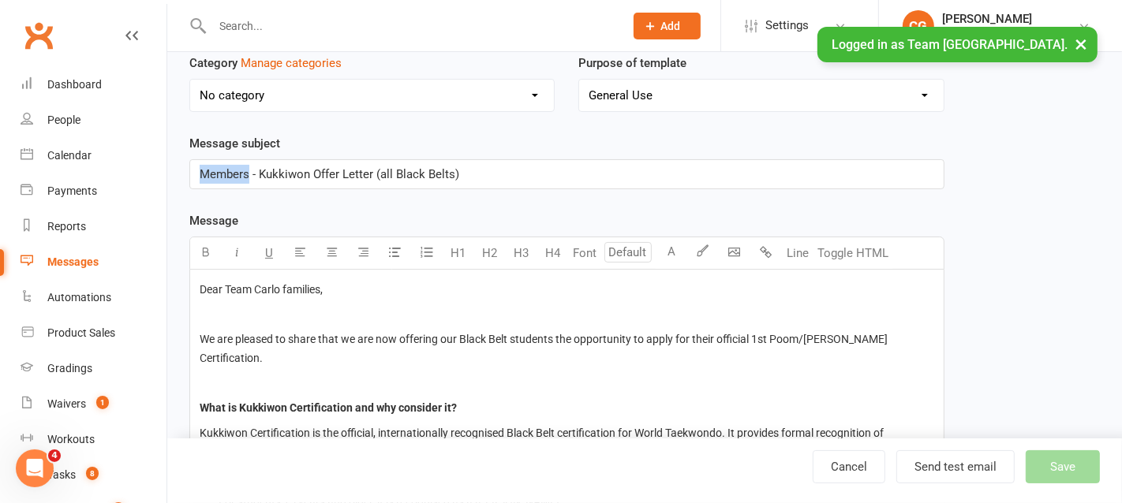
click at [462, 160] on div "Members - Kukkiwon Offer Letter (all Black Belts)" at bounding box center [567, 174] width 754 height 28
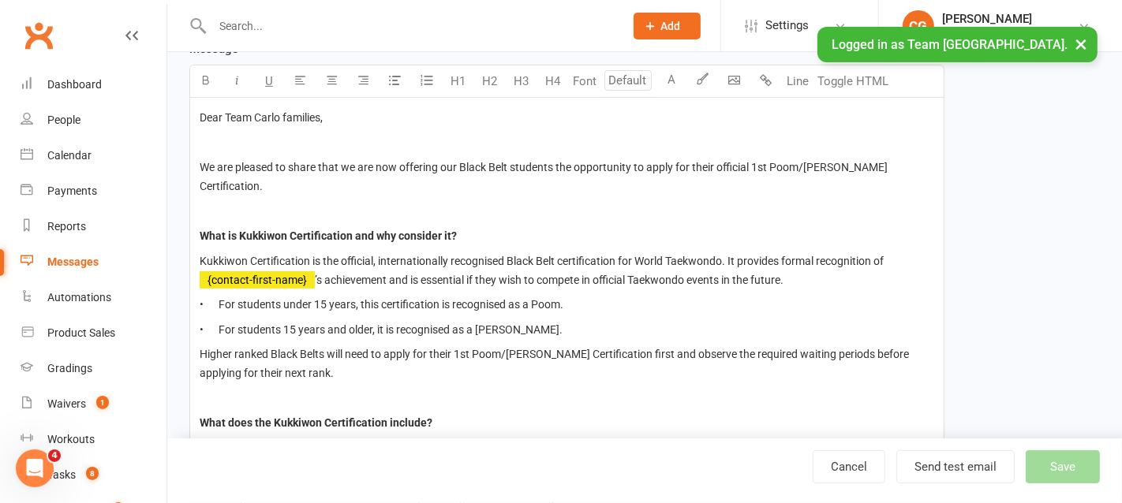
scroll to position [286, 0]
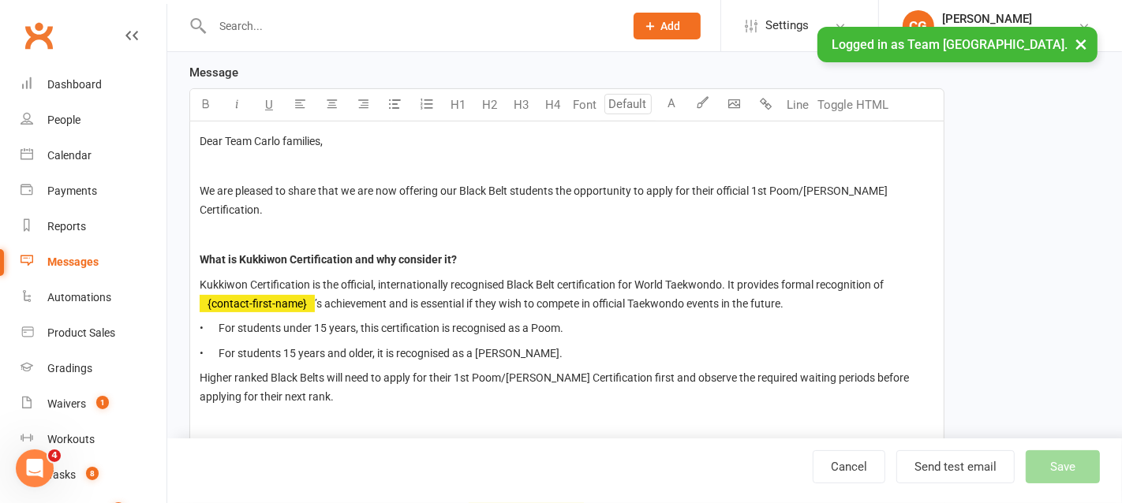
click at [1071, 469] on div "Cancel Send test email Save" at bounding box center [967, 467] width 309 height 33
click at [1063, 467] on div "Cancel Send test email Save" at bounding box center [967, 467] width 309 height 33
click at [1083, 39] on button "×" at bounding box center [1081, 44] width 28 height 34
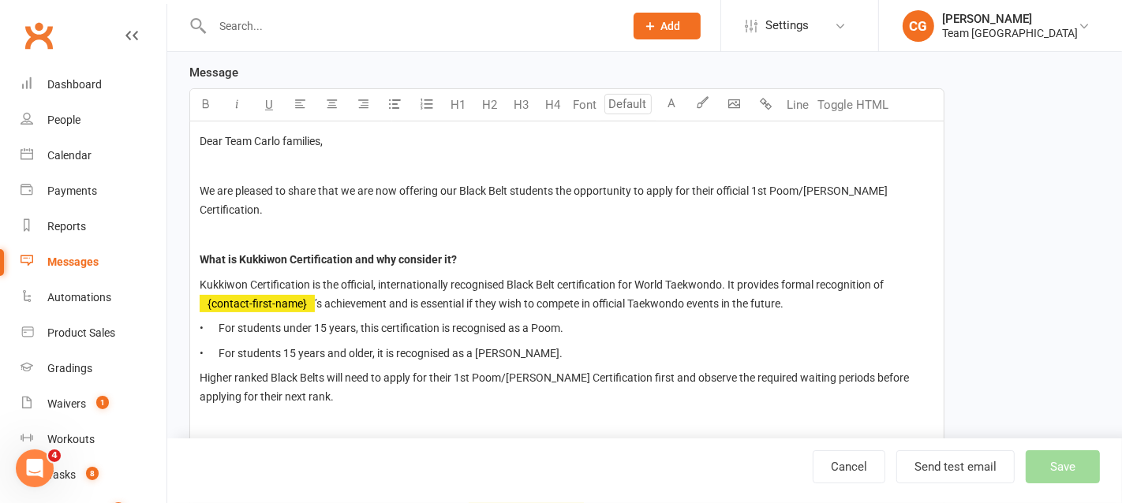
click at [1078, 472] on div "Cancel Send test email Save" at bounding box center [967, 467] width 309 height 33
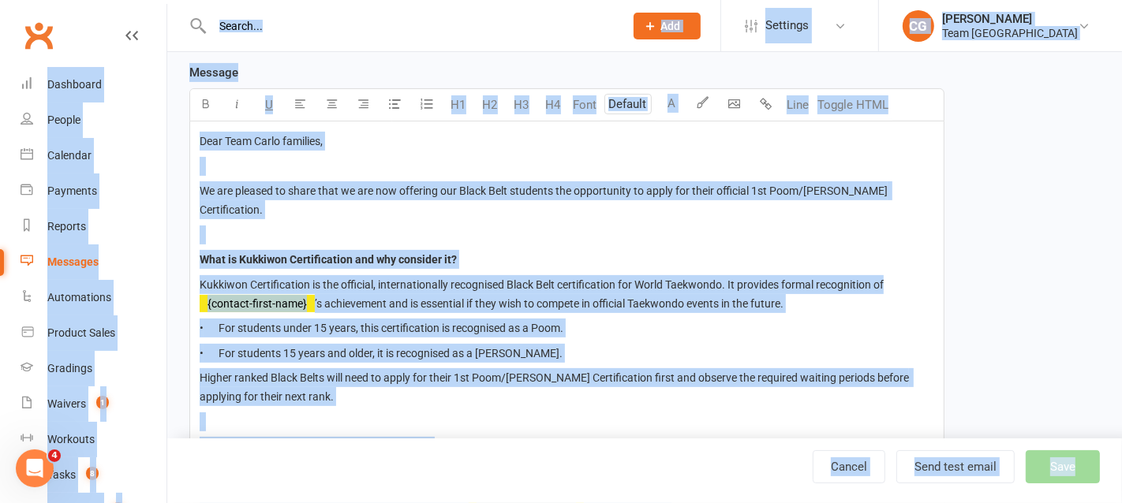
click at [1078, 472] on div "Cancel Send test email Save" at bounding box center [967, 467] width 309 height 33
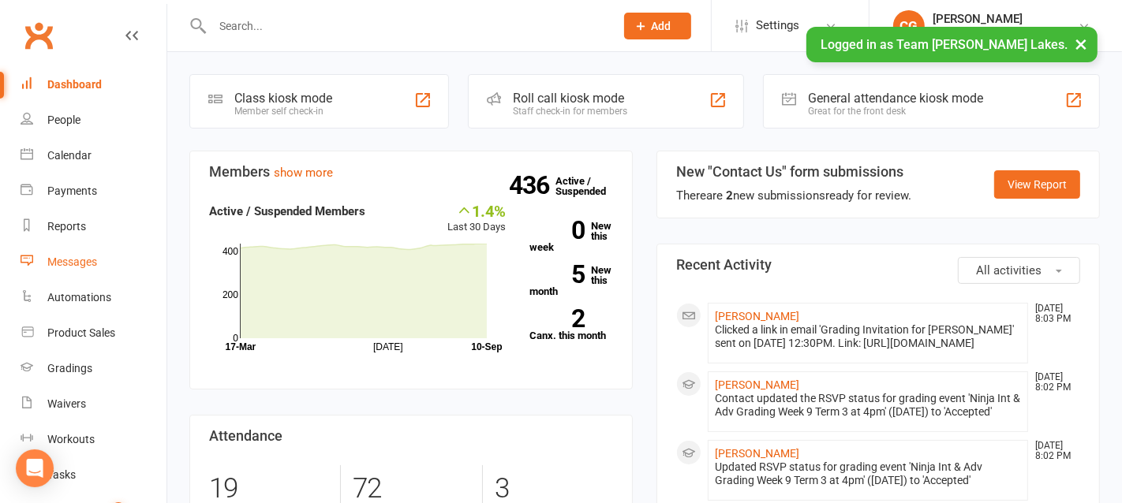
click at [74, 267] on div "Messages" at bounding box center [72, 262] width 50 height 13
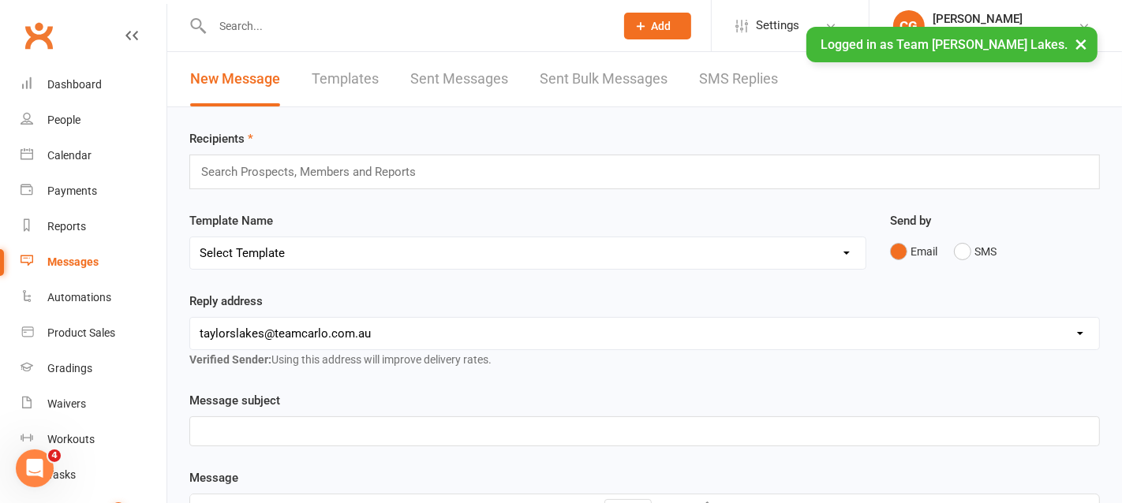
click at [345, 76] on link "Templates" at bounding box center [345, 79] width 67 height 54
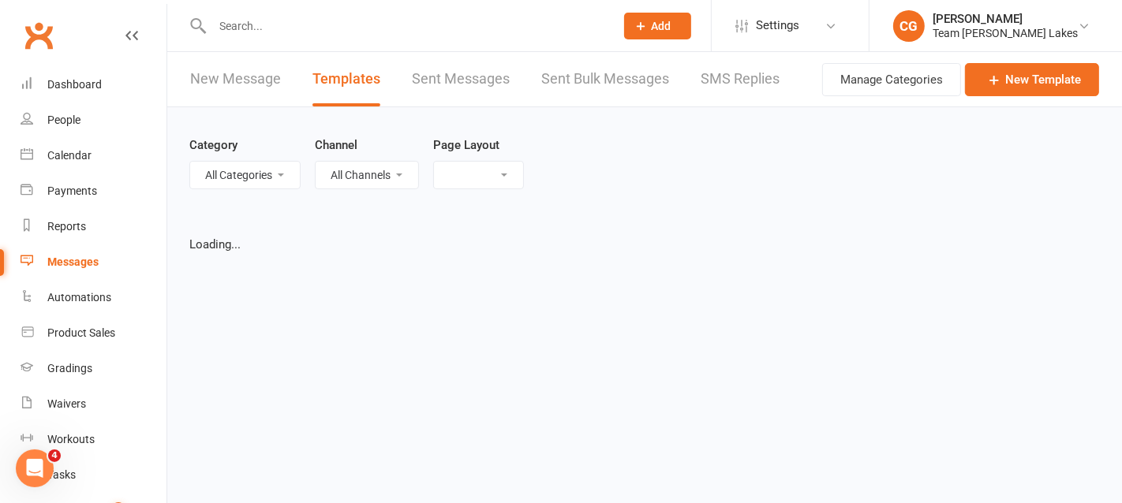
select select "list"
select select "25"
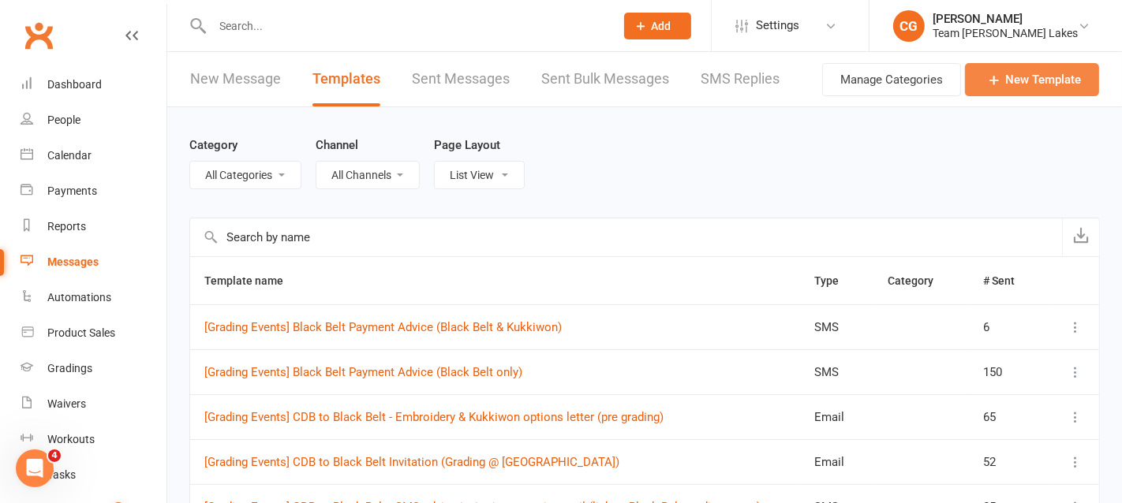
click at [1034, 83] on link "New Template" at bounding box center [1032, 79] width 134 height 33
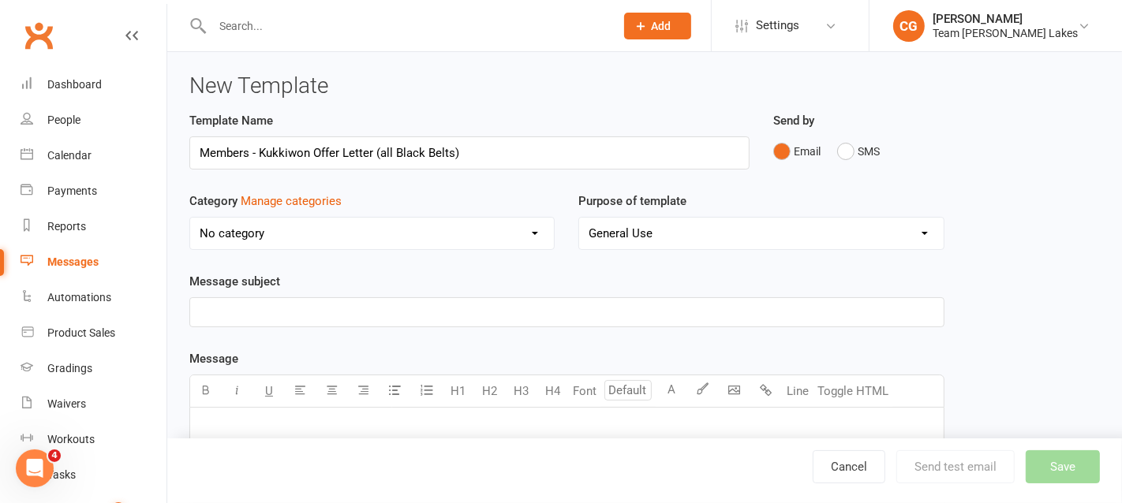
type input "Members - Kukkiwon Offer Letter (all Black Belts)"
click at [236, 318] on p "﻿" at bounding box center [567, 312] width 735 height 19
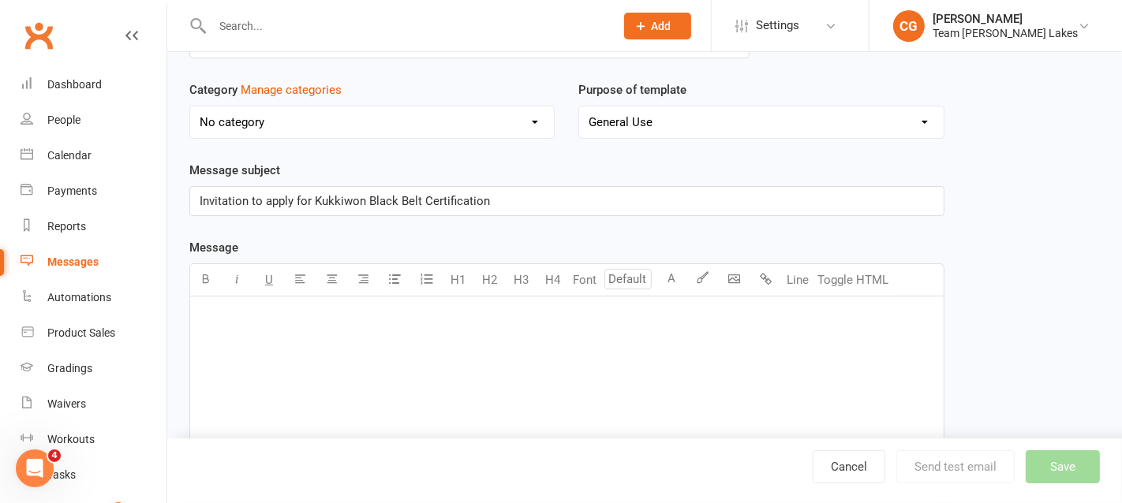
scroll to position [113, 0]
click at [854, 274] on button "Toggle HTML" at bounding box center [853, 279] width 79 height 32
click at [278, 320] on textarea at bounding box center [566, 413] width 755 height 237
paste textarea "<l><ipsu dolor='sita-cons: 81ad'>Elit Sedd Eiusm temporin,</utla></e><d> </m><a…"
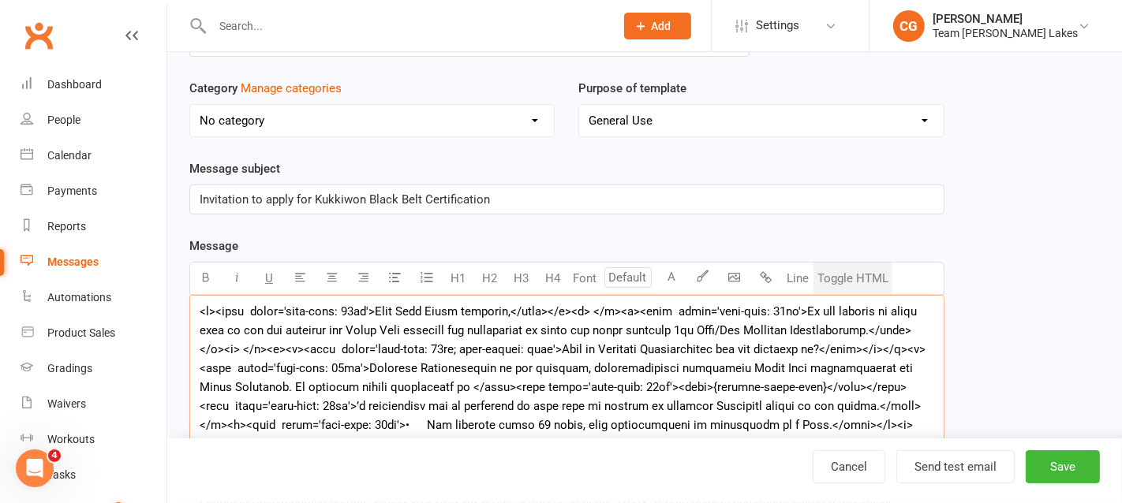
scroll to position [241, 0]
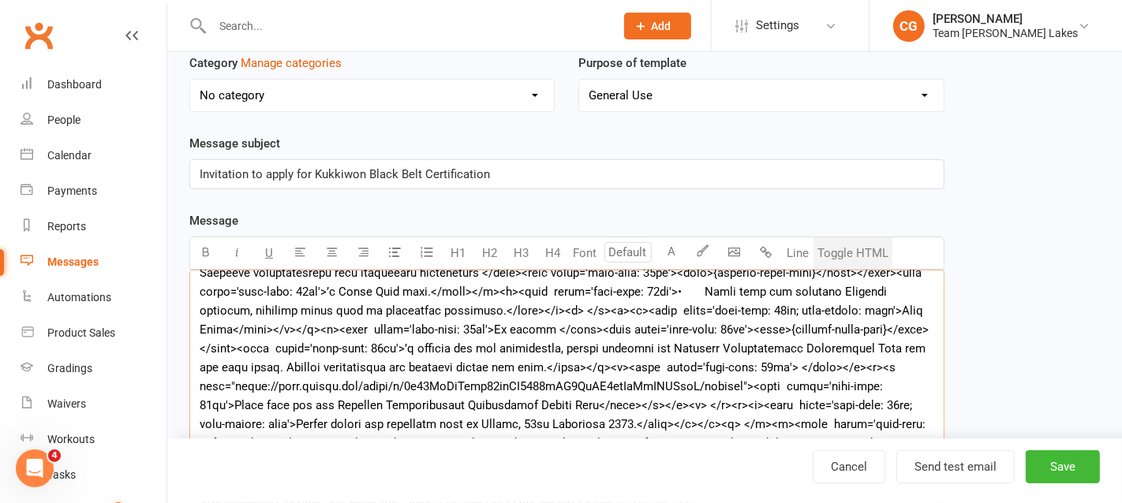
type textarea "<l><ipsu dolor='sita-cons: 81ad'>Elit Sedd Eiusm temporin,</utla></e><d> </m><a…"
click at [862, 252] on button "Toggle HTML" at bounding box center [853, 254] width 79 height 32
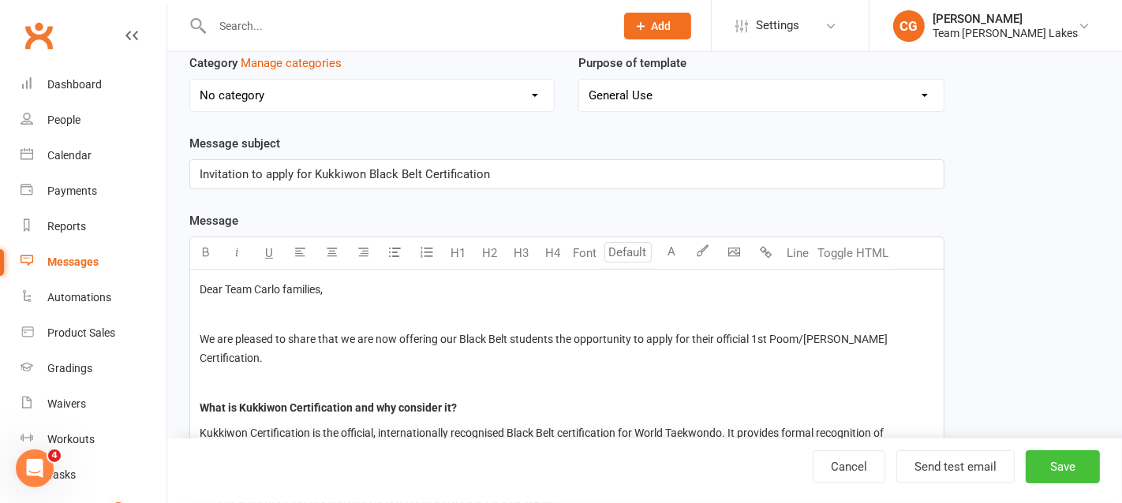
click at [1090, 471] on button "Save" at bounding box center [1063, 467] width 74 height 33
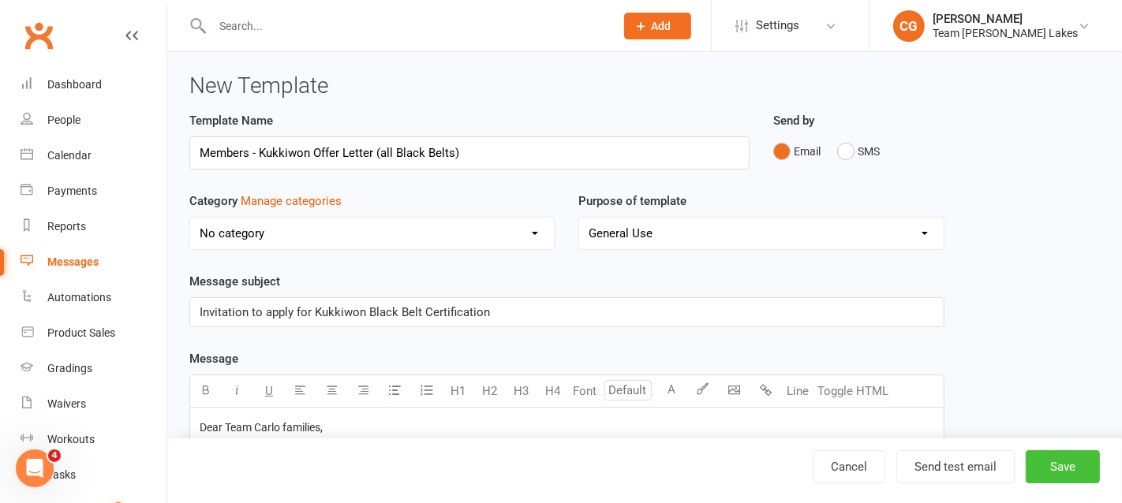
select select "25"
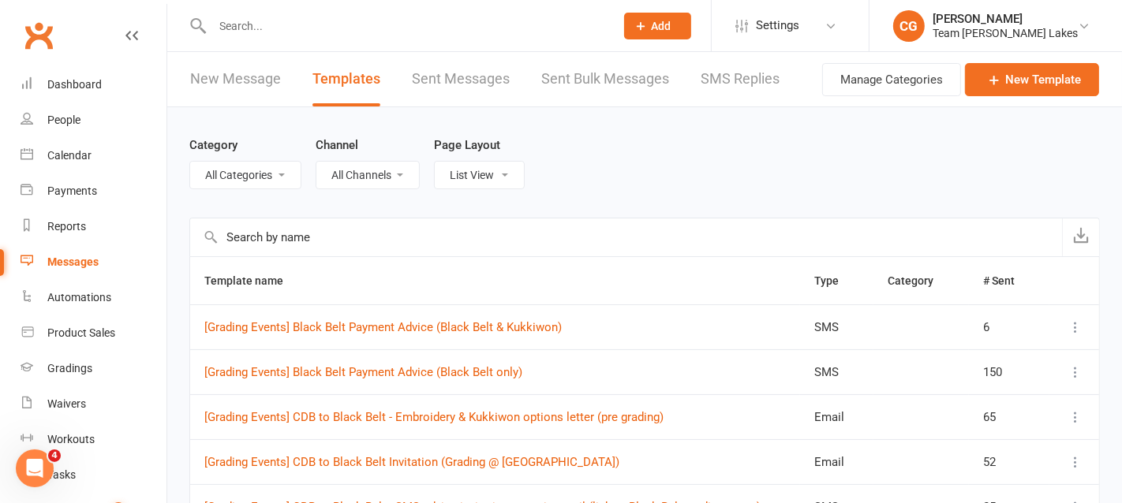
click at [292, 237] on input "text" at bounding box center [626, 238] width 872 height 38
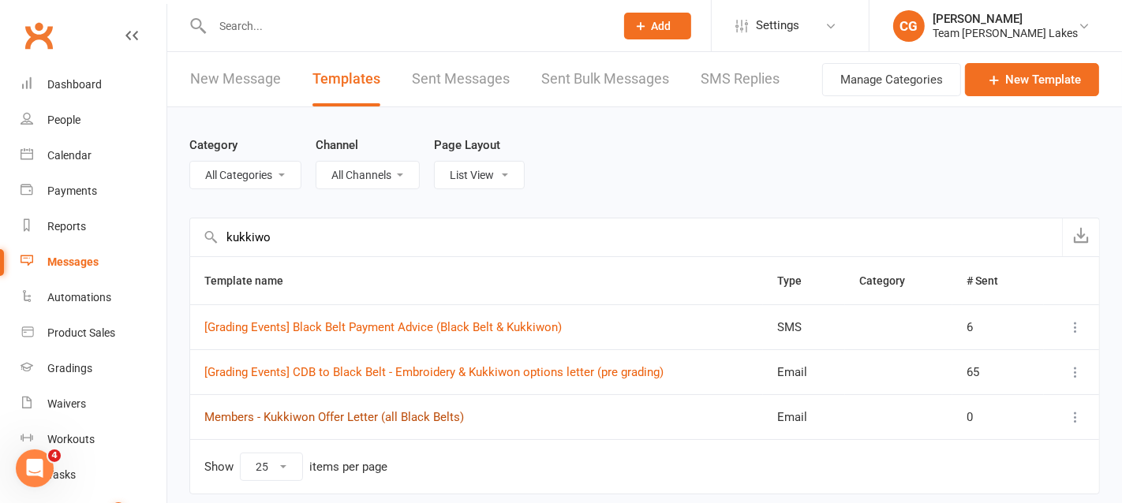
type input "kukkiwo"
click at [325, 417] on link "Members - Kukkiwon Offer Letter (all Black Belts)" at bounding box center [334, 417] width 260 height 14
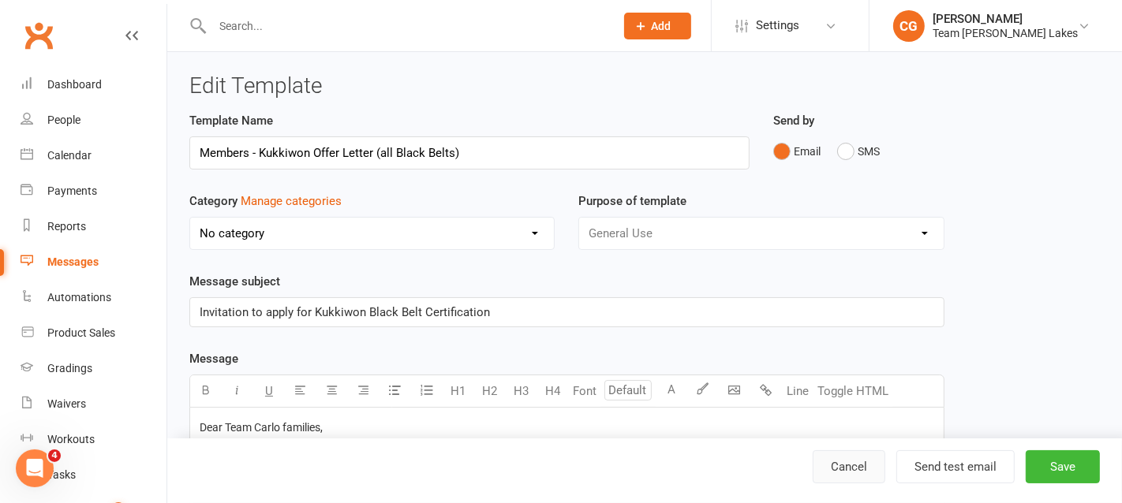
click at [855, 469] on link "Cancel" at bounding box center [849, 467] width 73 height 33
select select "25"
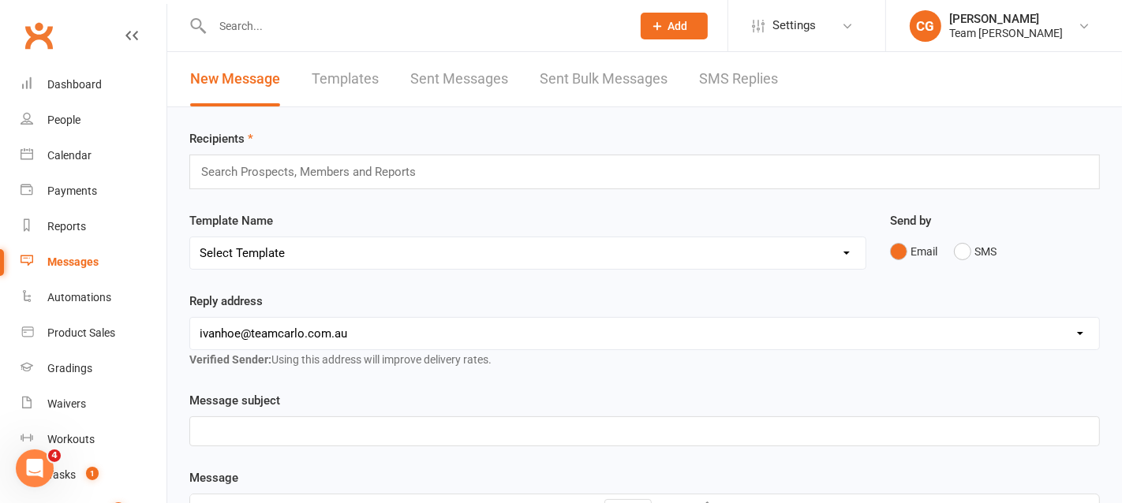
click at [344, 75] on link "Templates" at bounding box center [345, 79] width 67 height 54
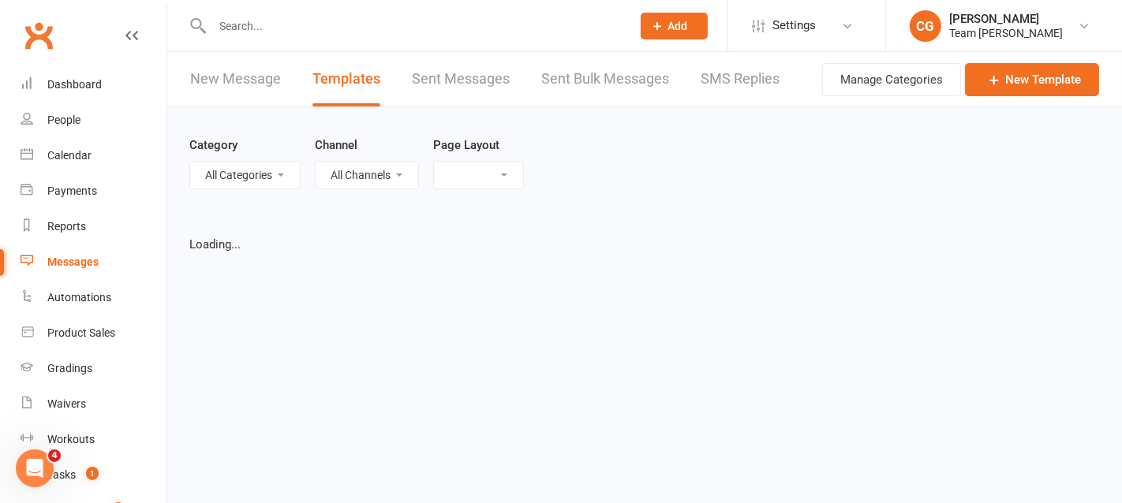
select select "list"
select select "100"
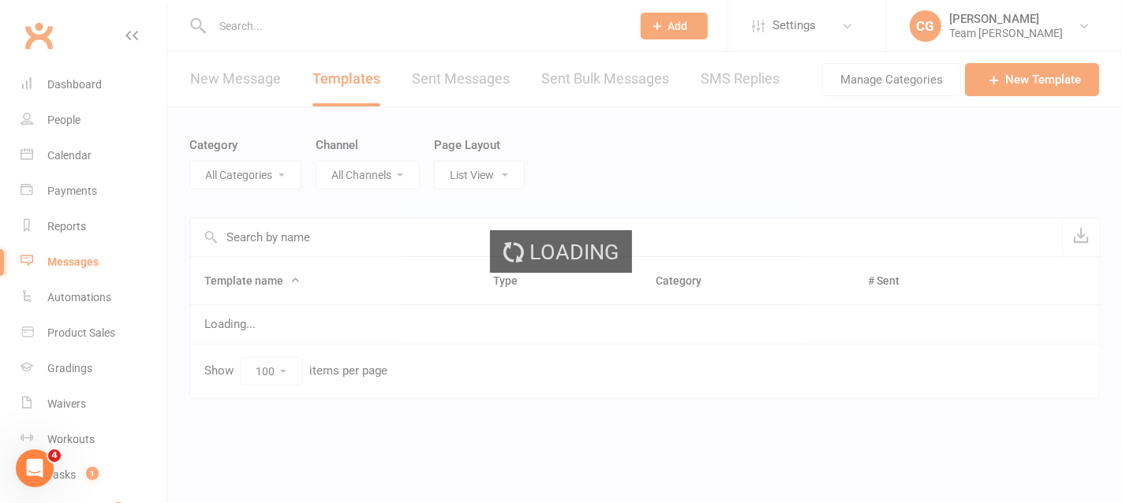
click at [1042, 73] on ui-view "Prospect Member Non-attending contact Class / event Appointment Grading event T…" at bounding box center [561, 223] width 1122 height 439
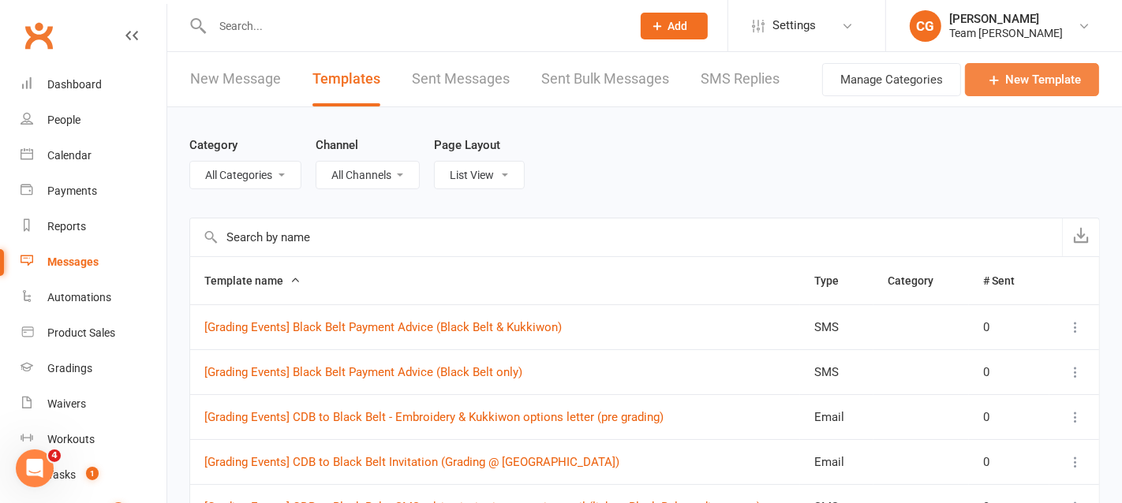
click at [1036, 82] on link "New Template" at bounding box center [1032, 79] width 134 height 33
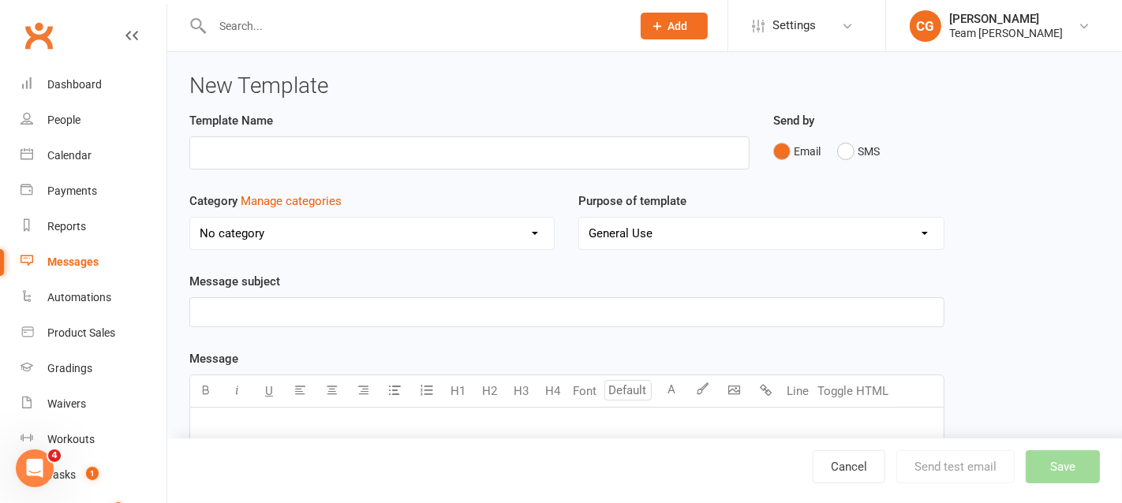
click at [385, 147] on input "text" at bounding box center [469, 153] width 560 height 33
type input "Members - Kukkiwon Offer Letter (all Black Belts)"
click at [365, 310] on p "﻿" at bounding box center [567, 312] width 735 height 19
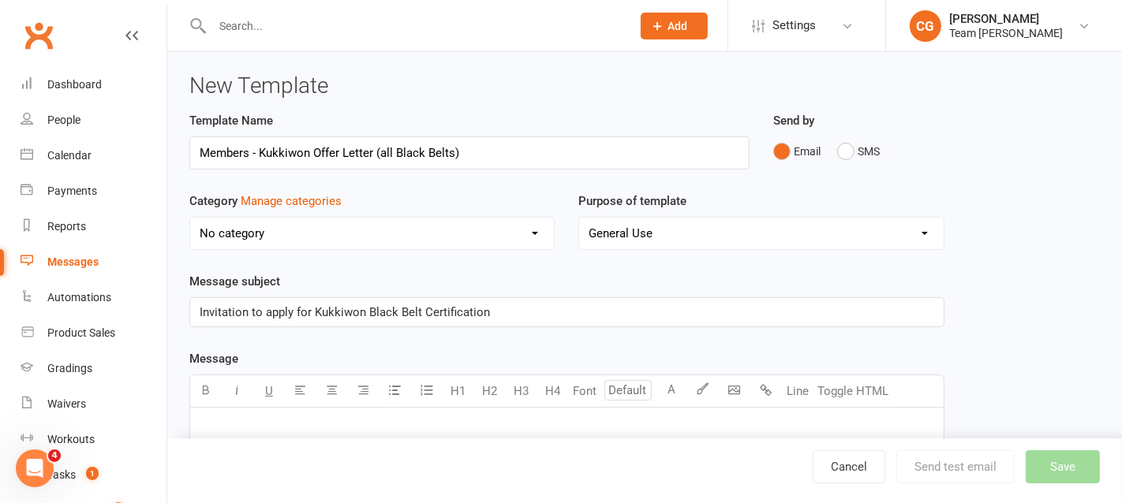
click at [832, 382] on button "Toggle HTML" at bounding box center [853, 392] width 79 height 32
paste textarea "<l><ipsu dolor='sita-cons: 81ad'>Elit Sedd Eiusm temporin,</utla></e><d> </m><a…"
type input "14"
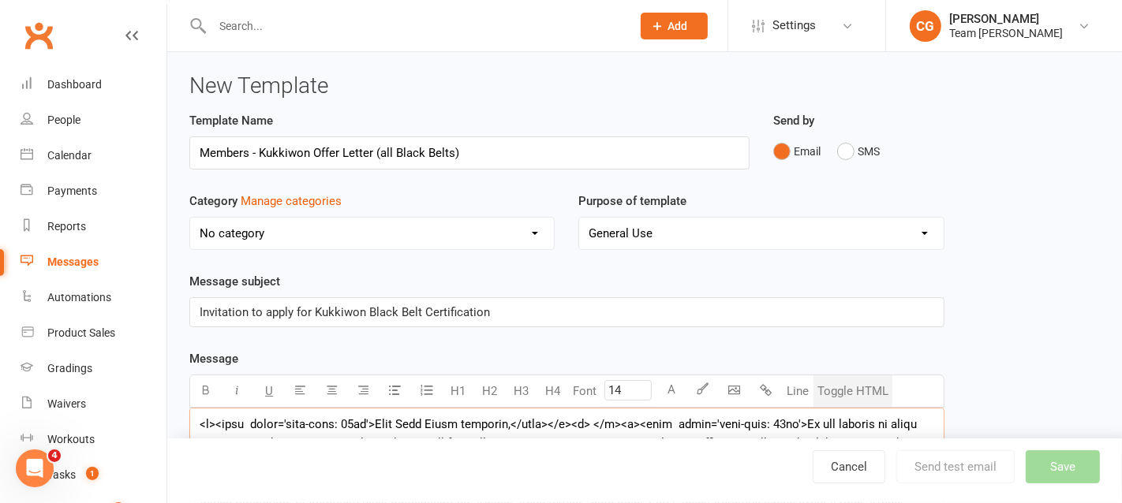
scroll to position [138, 0]
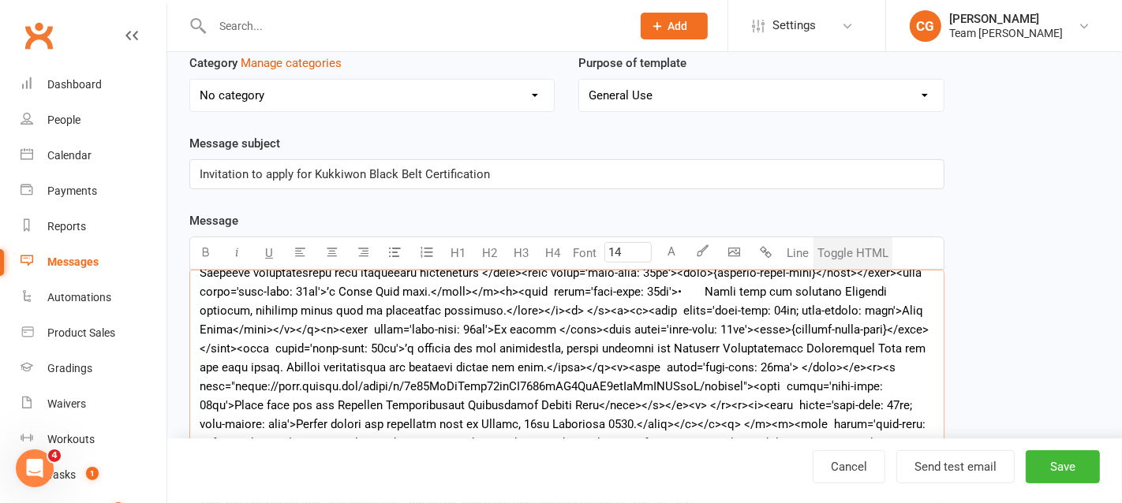
type textarea "<l><ipsu dolor='sita-cons: 81ad'>Elit Sedd Eiusm temporin,</utla></e><d> </m><a…"
click at [849, 244] on button "Toggle HTML" at bounding box center [853, 254] width 79 height 32
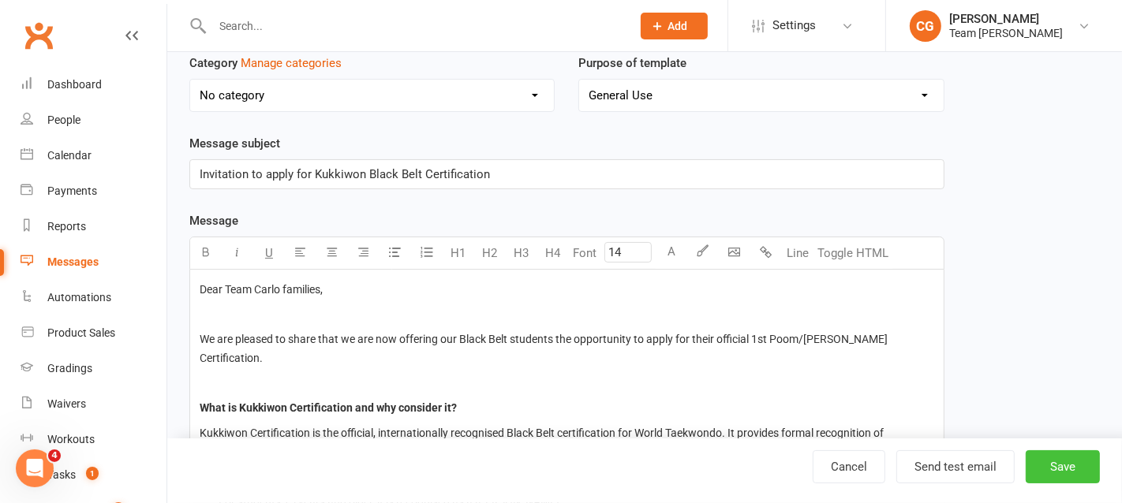
click at [1066, 461] on button "Save" at bounding box center [1063, 467] width 74 height 33
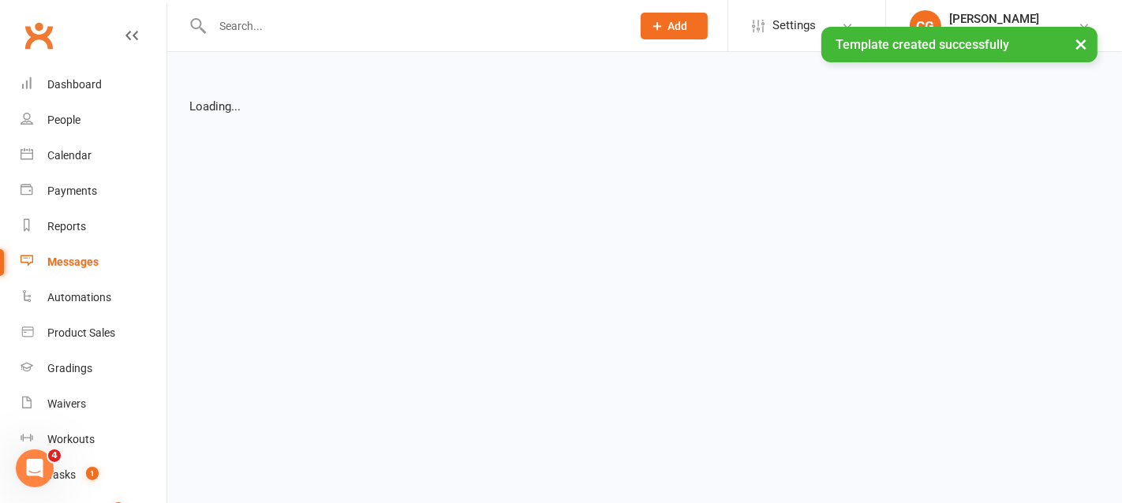
select select "list"
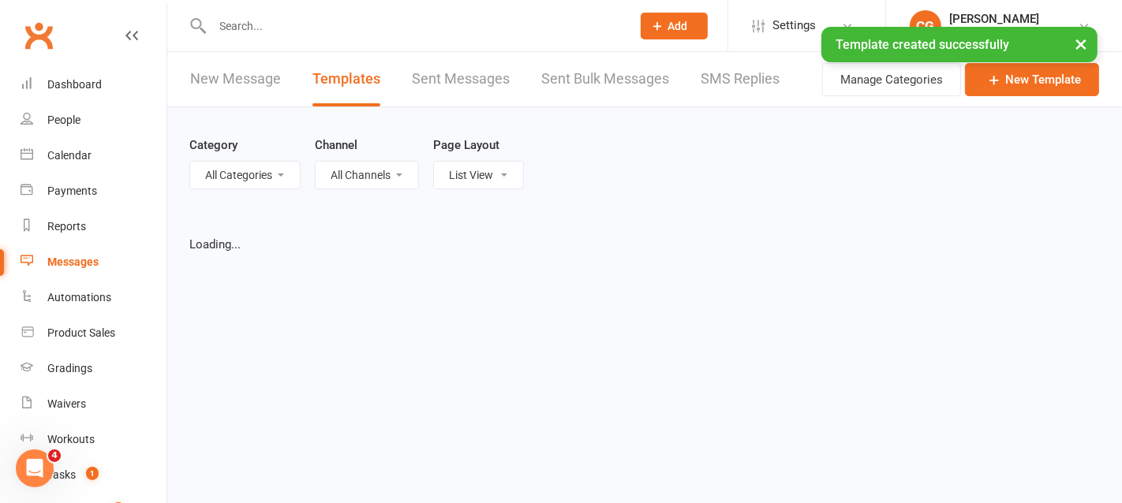
select select "100"
